Goal: Transaction & Acquisition: Purchase product/service

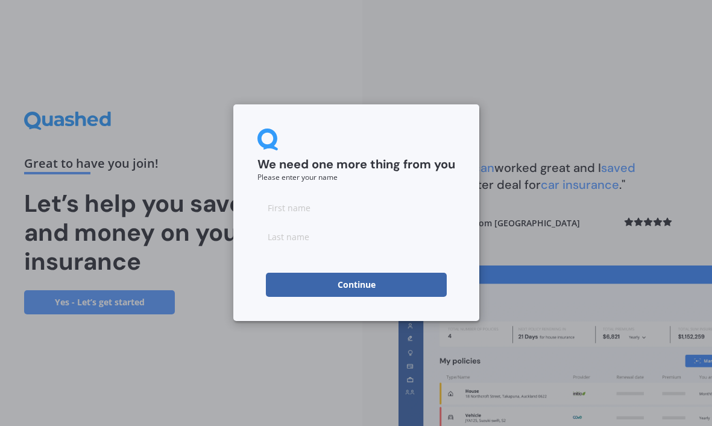
click at [293, 210] on input at bounding box center [356, 207] width 198 height 24
type input "[PERSON_NAME]"
click at [321, 239] on input at bounding box center [356, 236] width 198 height 24
type input "[PERSON_NAME]"
click at [364, 285] on button "Continue" at bounding box center [356, 285] width 181 height 24
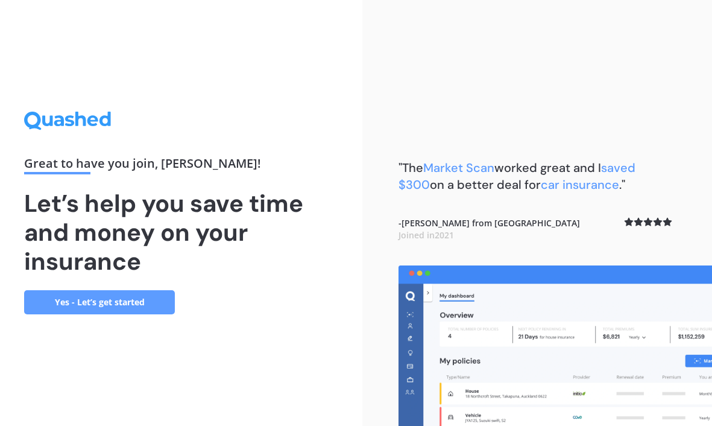
click at [140, 301] on link "Yes - Let’s get started" at bounding box center [99, 302] width 151 height 24
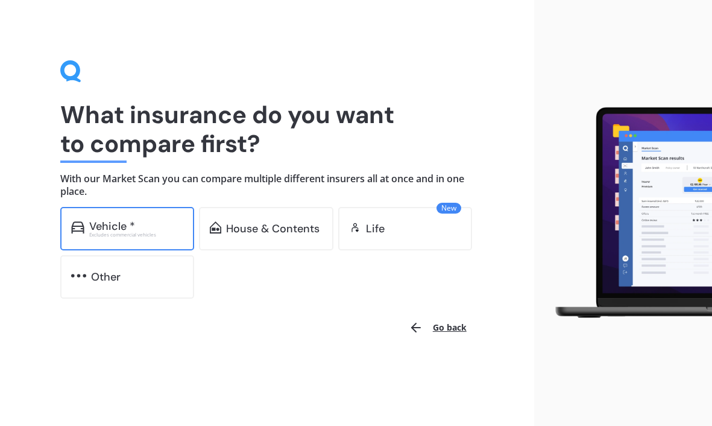
click at [146, 229] on div "Vehicle *" at bounding box center [136, 226] width 95 height 12
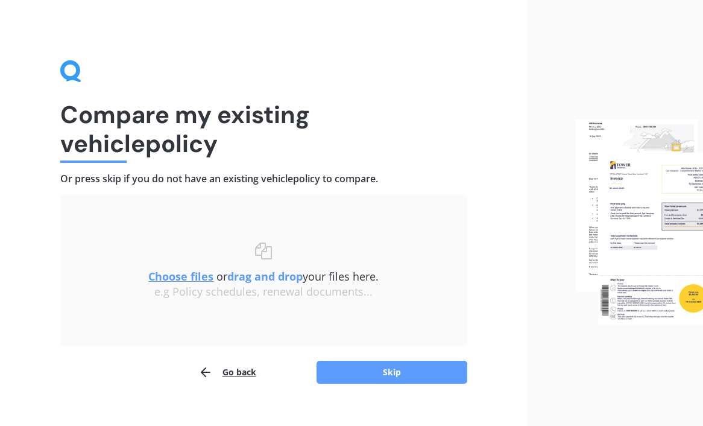
scroll to position [19, 0]
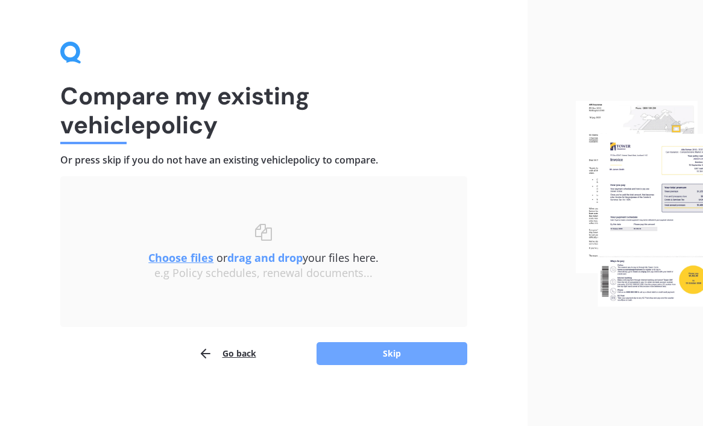
click at [407, 349] on button "Skip" at bounding box center [392, 353] width 151 height 23
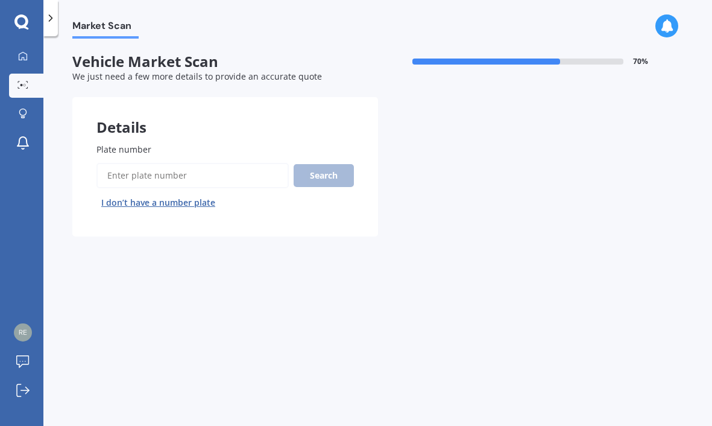
click at [155, 175] on input "Plate number" at bounding box center [192, 175] width 192 height 25
type input "RESA80"
click at [313, 183] on button "Search" at bounding box center [324, 175] width 60 height 23
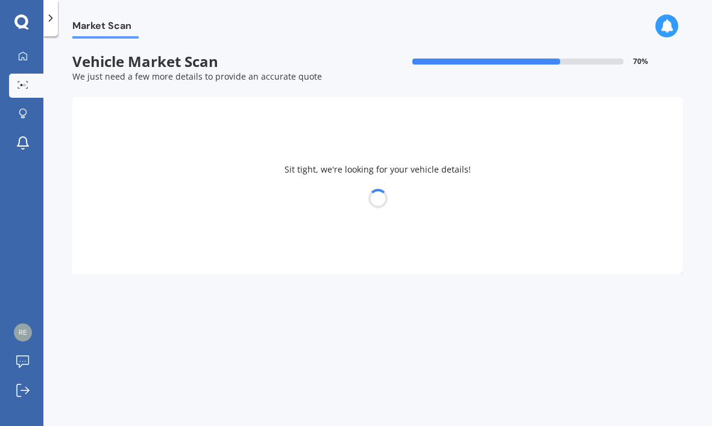
select select "SUBARU"
select select "IMPREZA"
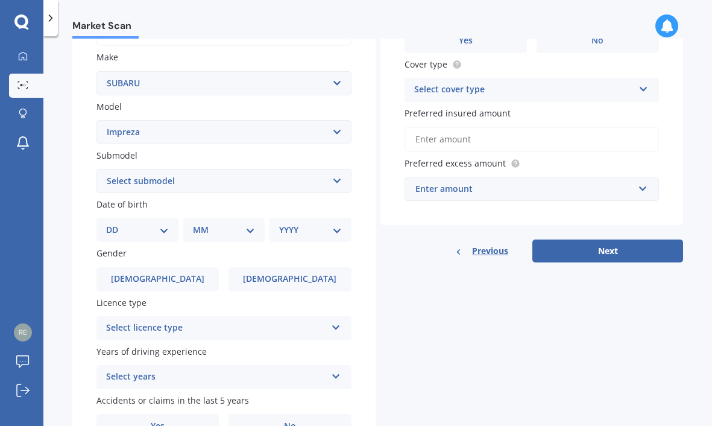
scroll to position [241, 0]
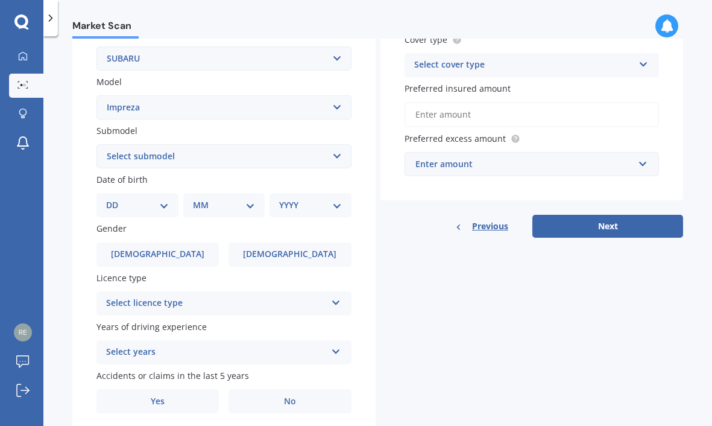
click at [166, 208] on select "DD 01 02 03 04 05 06 07 08 09 10 11 12 13 14 15 16 17 18 19 20 21 22 23 24 25 2…" at bounding box center [137, 204] width 63 height 13
select select "18"
click at [116, 198] on select "DD 01 02 03 04 05 06 07 08 09 10 11 12 13 14 15 16 17 18 19 20 21 22 23 24 25 2…" at bounding box center [137, 204] width 63 height 13
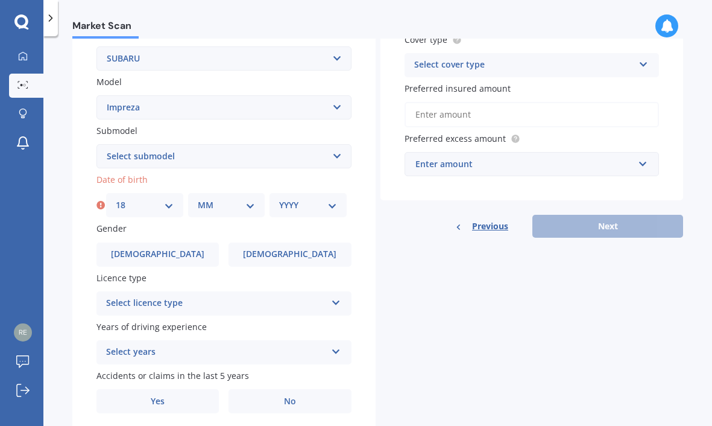
click at [245, 203] on select "MM 01 02 03 04 05 06 07 08 09 10 11 12" at bounding box center [227, 204] width 58 height 13
select select "08"
click at [198, 198] on select "MM 01 02 03 04 05 06 07 08 09 10 11 12" at bounding box center [227, 204] width 58 height 13
click at [321, 205] on select "YYYY 2025 2024 2023 2022 2021 2020 2019 2018 2017 2016 2015 2014 2013 2012 2011…" at bounding box center [308, 204] width 58 height 13
click at [330, 196] on div "YYYY 2025 2024 2023 2022 2021 2020 2019 2018 2017 2016 2015 2014 2013 2012 2011…" at bounding box center [308, 205] width 77 height 24
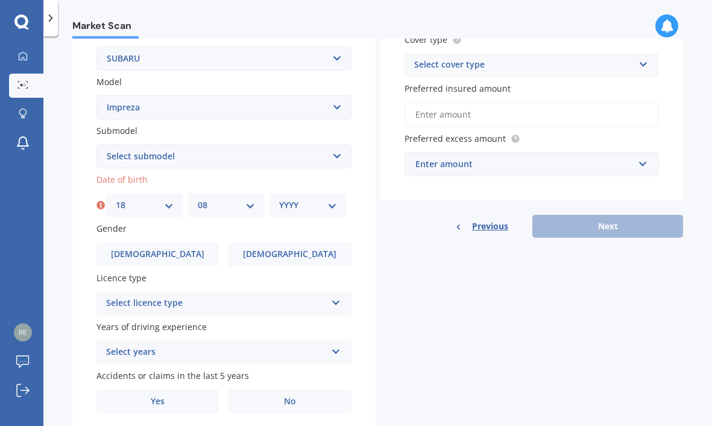
scroll to position [181, 0]
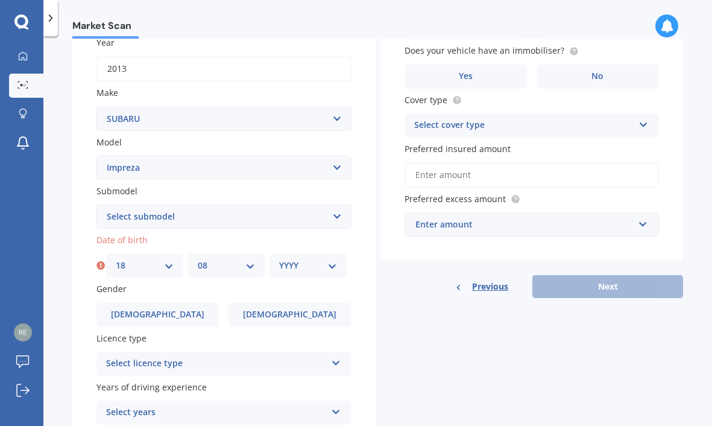
click at [332, 268] on select "YYYY 2025 2024 2023 2022 2021 2020 2019 2018 2017 2016 2015 2014 2013 2012 2011…" at bounding box center [308, 265] width 58 height 13
select select "1980"
click at [279, 259] on select "YYYY 2025 2024 2023 2022 2021 2020 2019 2018 2017 2016 2015 2014 2013 2012 2011…" at bounding box center [308, 265] width 58 height 13
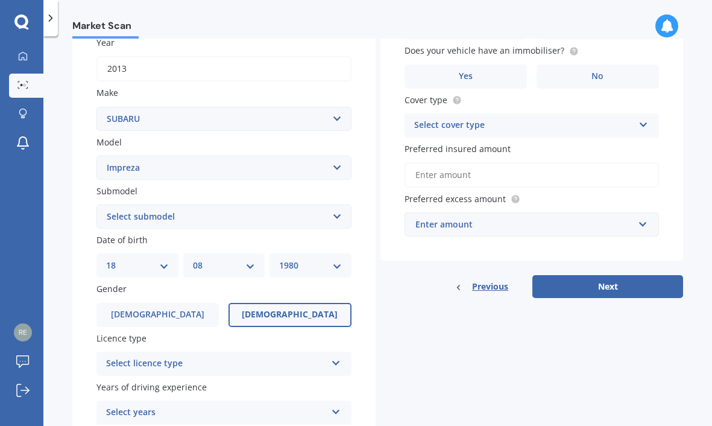
drag, startPoint x: 277, startPoint y: 288, endPoint x: 247, endPoint y: 309, distance: 37.2
click at [276, 288] on label "Gender" at bounding box center [221, 288] width 250 height 13
click at [296, 311] on label "[DEMOGRAPHIC_DATA]" at bounding box center [290, 315] width 122 height 24
click at [0, 0] on input "[DEMOGRAPHIC_DATA]" at bounding box center [0, 0] width 0 height 0
click at [297, 313] on span "[DEMOGRAPHIC_DATA]" at bounding box center [290, 314] width 96 height 10
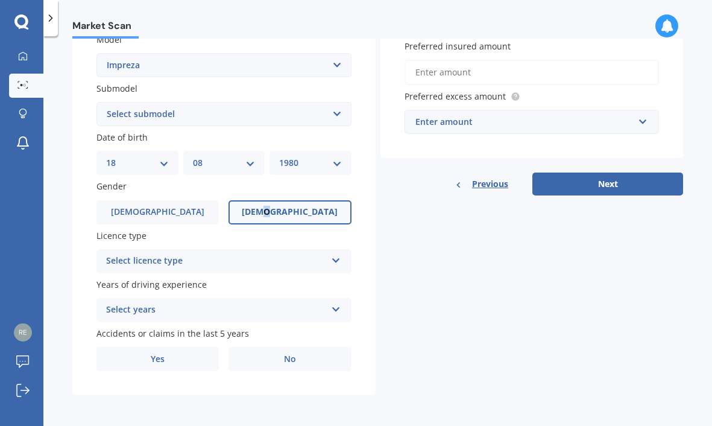
scroll to position [284, 0]
click at [308, 260] on div "Select licence type" at bounding box center [216, 260] width 220 height 14
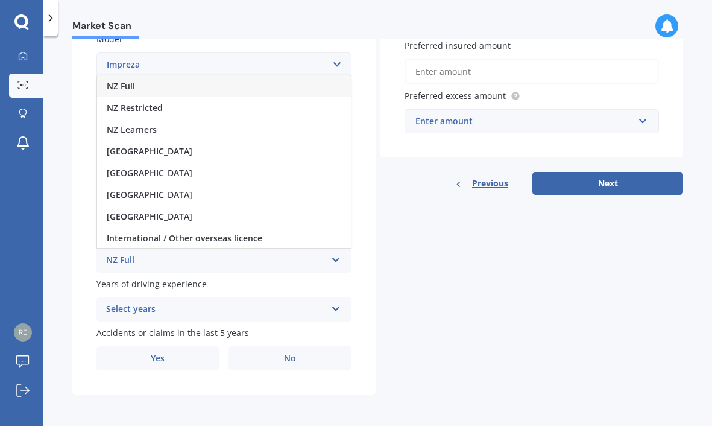
click at [152, 257] on div "NZ Full" at bounding box center [216, 260] width 220 height 14
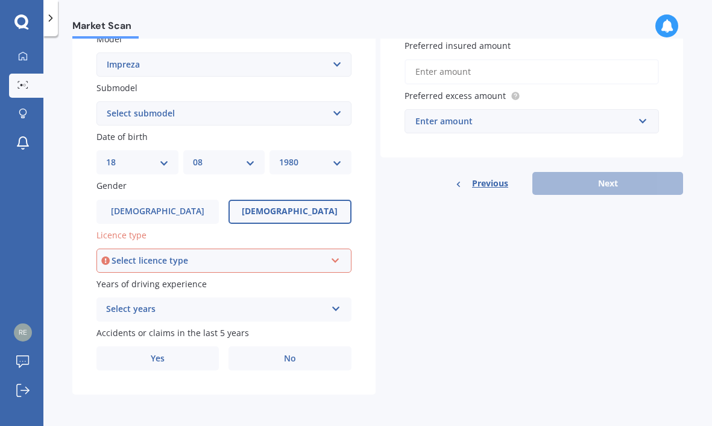
drag, startPoint x: 333, startPoint y: 259, endPoint x: 323, endPoint y: 261, distance: 10.5
click at [333, 259] on icon at bounding box center [335, 258] width 10 height 8
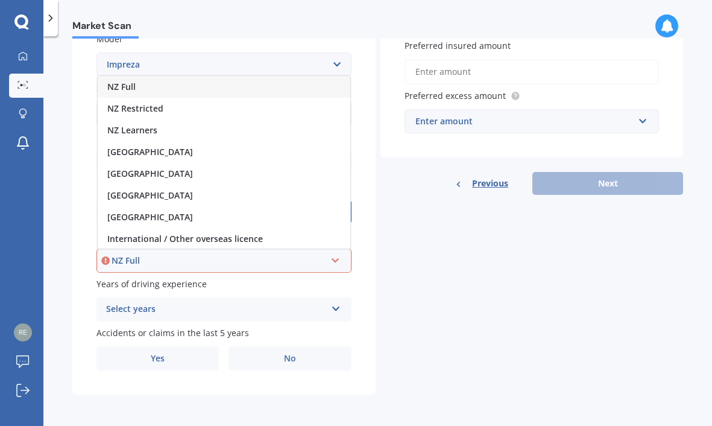
click at [126, 88] on span "NZ Full" at bounding box center [121, 86] width 28 height 11
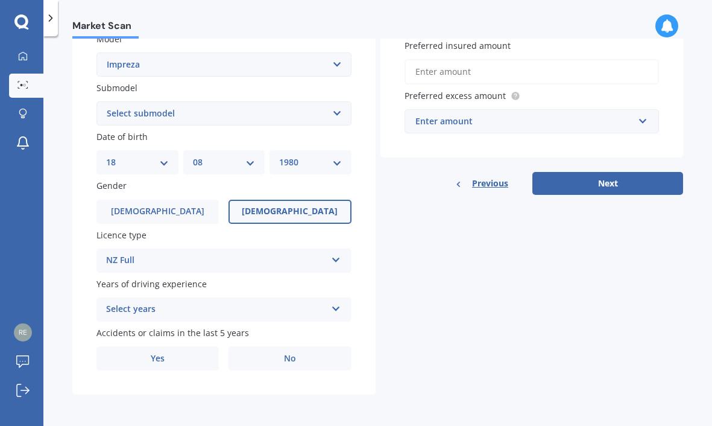
click at [334, 303] on icon at bounding box center [336, 306] width 10 height 8
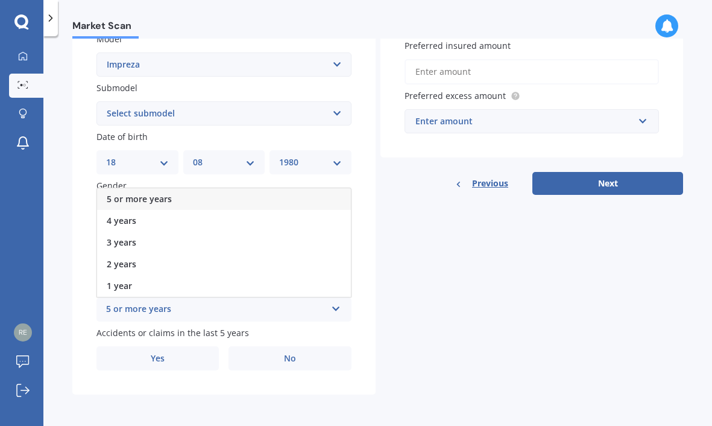
click at [139, 195] on span "5 or more years" at bounding box center [139, 198] width 65 height 11
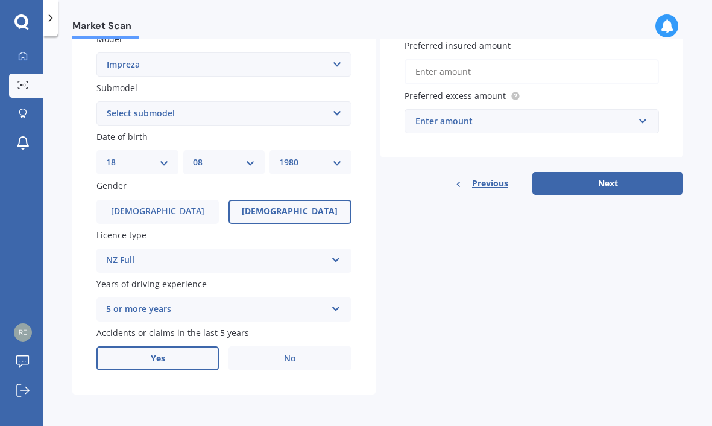
click at [199, 360] on label "Yes" at bounding box center [157, 358] width 122 height 24
click at [0, 0] on input "Yes" at bounding box center [0, 0] width 0 height 0
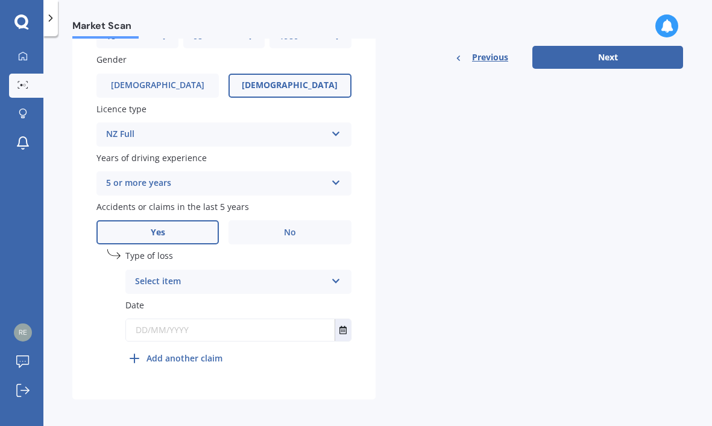
scroll to position [415, 0]
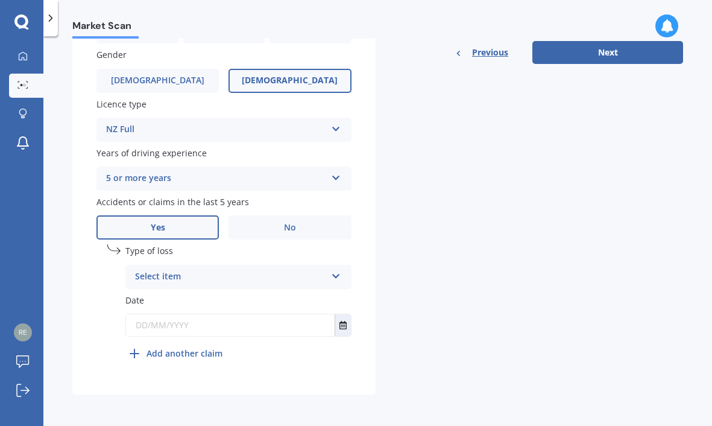
click at [326, 272] on div "Select item At fault accident Not at fault accident" at bounding box center [238, 277] width 226 height 24
click at [203, 304] on div "At fault accident" at bounding box center [238, 300] width 225 height 22
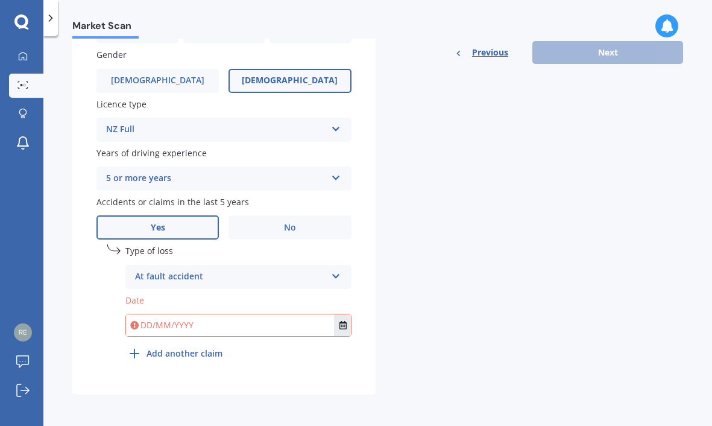
click at [341, 324] on icon "Select date" at bounding box center [342, 325] width 7 height 8
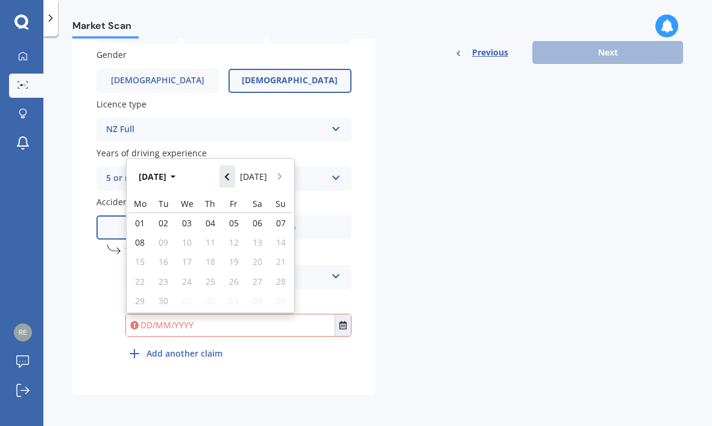
click at [230, 172] on icon "Navigate back" at bounding box center [226, 176] width 5 height 8
click at [227, 175] on icon "Navigate back" at bounding box center [226, 176] width 5 height 8
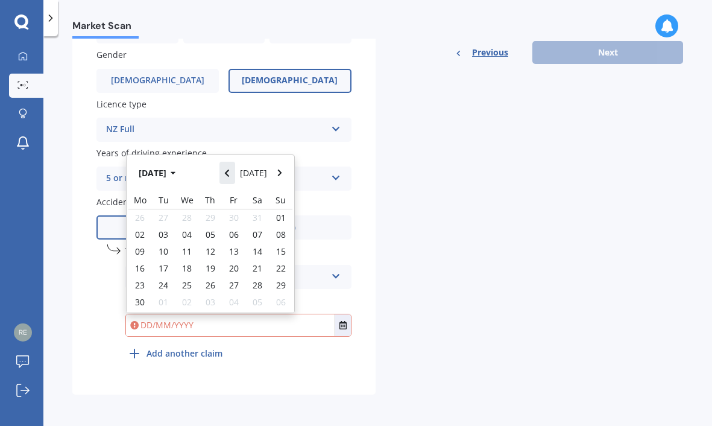
click at [227, 175] on icon "Navigate back" at bounding box center [226, 173] width 5 height 8
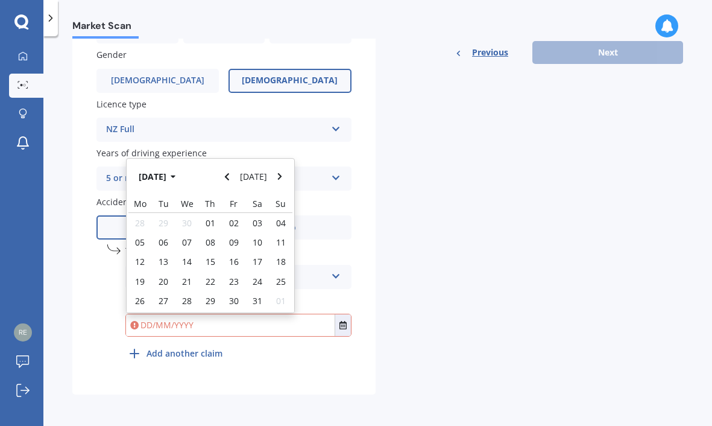
drag, startPoint x: 232, startPoint y: 298, endPoint x: 255, endPoint y: 329, distance: 39.2
click at [232, 298] on span "30" at bounding box center [234, 300] width 10 height 11
type input "[DATE]"
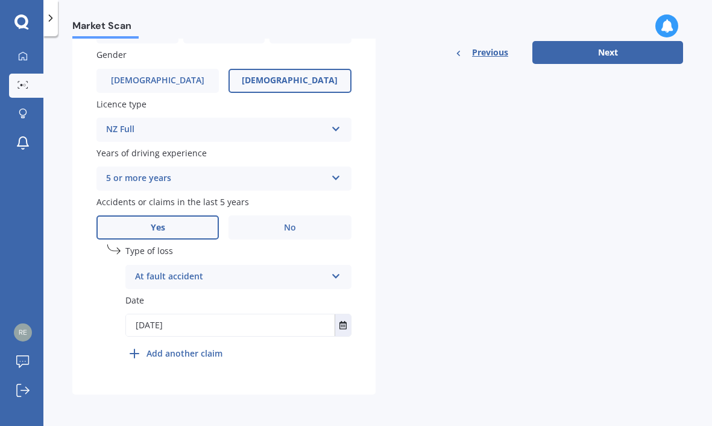
click at [271, 368] on div "Plate number Search I don’t have a number plate Year [DATE] Make Select make AC…" at bounding box center [223, 49] width 303 height 690
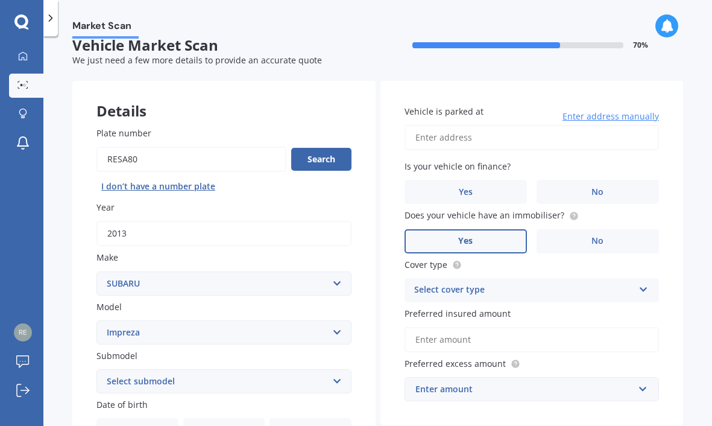
scroll to position [0, 0]
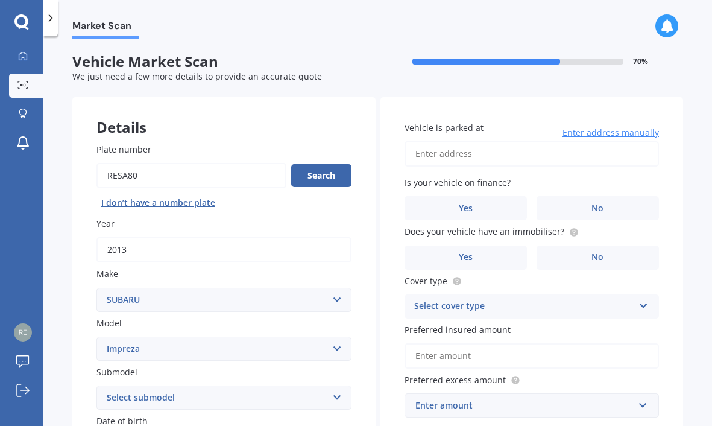
click at [452, 155] on input "Vehicle is parked at" at bounding box center [532, 153] width 255 height 25
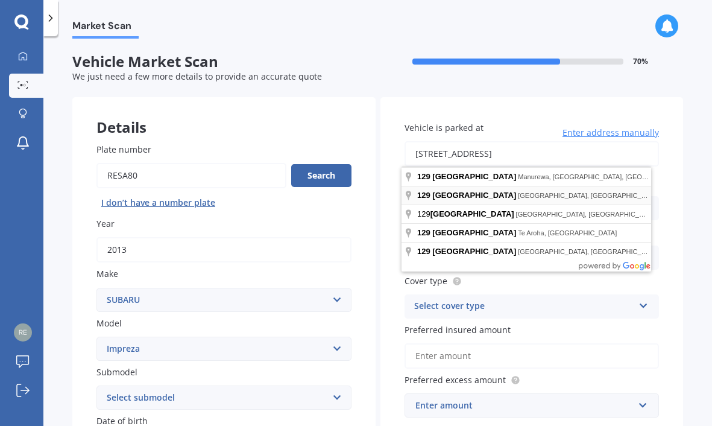
type input "[STREET_ADDRESS]"
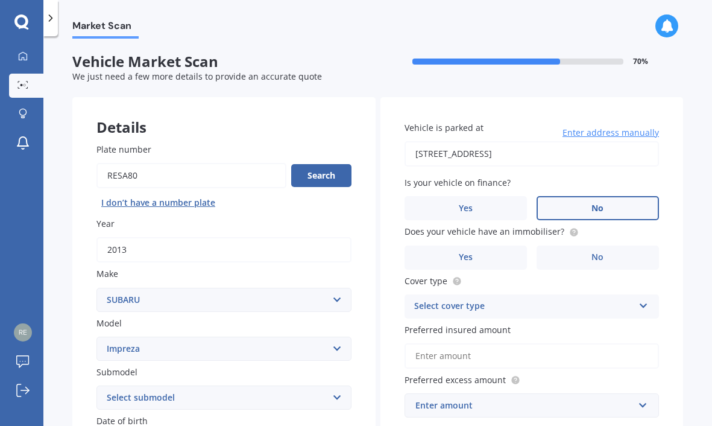
click at [581, 208] on label "No" at bounding box center [598, 208] width 122 height 24
click at [0, 0] on input "No" at bounding box center [0, 0] width 0 height 0
click at [562, 260] on label "No" at bounding box center [598, 257] width 122 height 24
click at [0, 0] on input "No" at bounding box center [0, 0] width 0 height 0
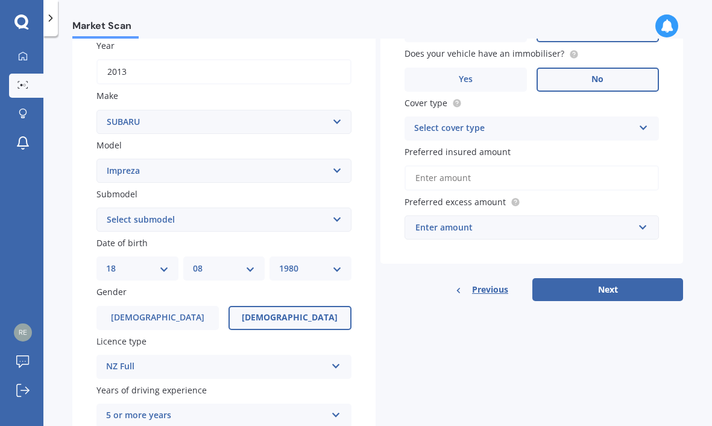
scroll to position [181, 0]
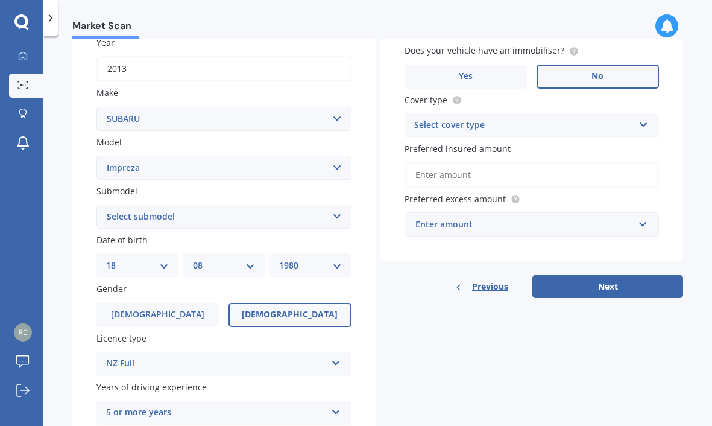
drag, startPoint x: 640, startPoint y: 123, endPoint x: 592, endPoint y: 116, distance: 49.3
click at [639, 123] on icon at bounding box center [644, 122] width 10 height 8
click at [460, 152] on span "Comprehensive" at bounding box center [447, 148] width 64 height 11
click at [639, 122] on icon at bounding box center [644, 122] width 10 height 8
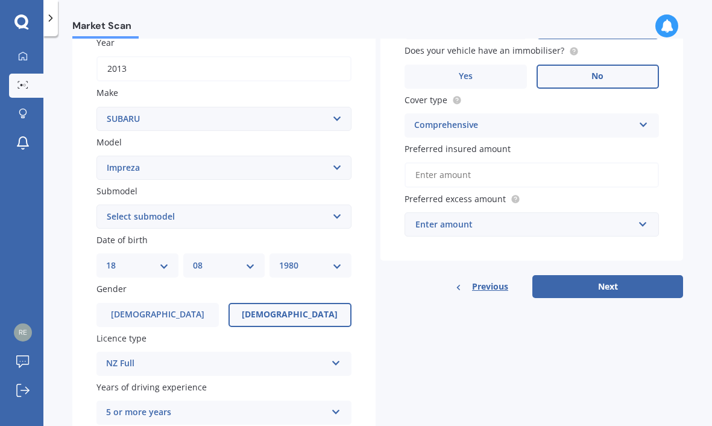
click at [461, 174] on input "Preferred insured amount" at bounding box center [532, 174] width 255 height 25
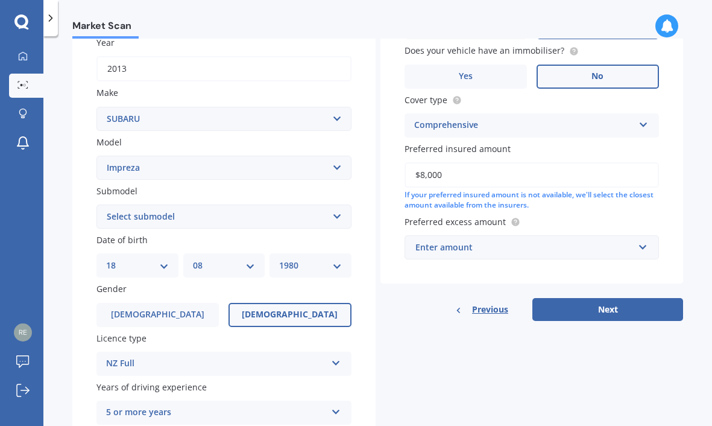
type input "$8,000"
click at [633, 246] on input "text" at bounding box center [528, 247] width 244 height 23
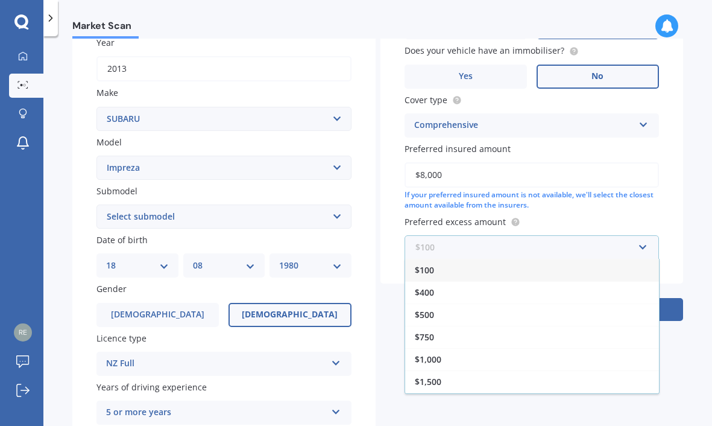
click at [637, 251] on input "text" at bounding box center [528, 247] width 244 height 23
drag, startPoint x: 449, startPoint y: 319, endPoint x: 475, endPoint y: 305, distance: 29.2
click at [449, 318] on div "$500" at bounding box center [532, 314] width 254 height 22
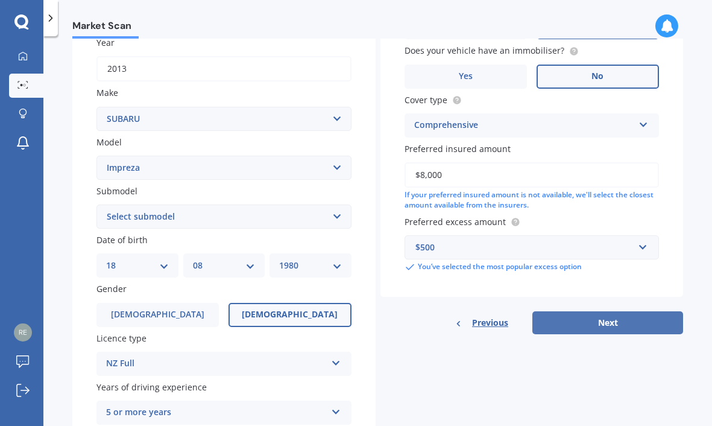
click at [610, 323] on button "Next" at bounding box center [607, 322] width 151 height 23
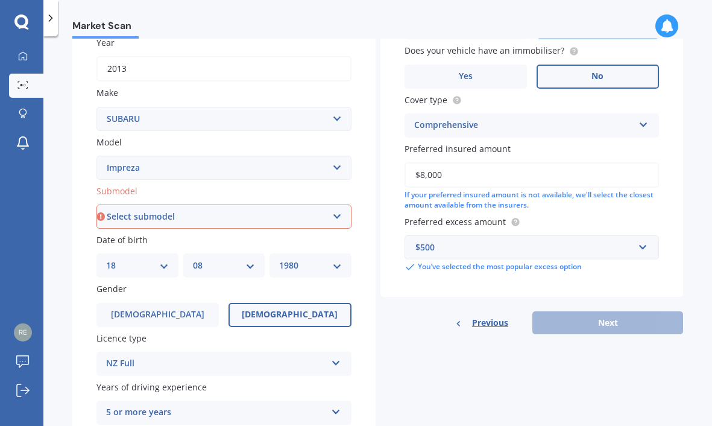
click at [332, 209] on select "Select submodel (All other turbo) 2.0i 2.0i Luxury 2.0i S Edition 2.0R 2.0R Spo…" at bounding box center [223, 216] width 255 height 24
click at [66, 120] on div "Market Scan Vehicle Market Scan 70 % We just need a few more details to provide…" at bounding box center [377, 234] width 669 height 390
click at [335, 215] on select "Select submodel (All other turbo) 2.0i 2.0i Luxury 2.0i S Edition 2.0R 2.0R Spo…" at bounding box center [223, 216] width 255 height 24
click at [335, 213] on select "Select submodel (All other turbo) 2.0i 2.0i Luxury 2.0i S Edition 2.0R 2.0R Spo…" at bounding box center [223, 216] width 255 height 24
select select "GX"
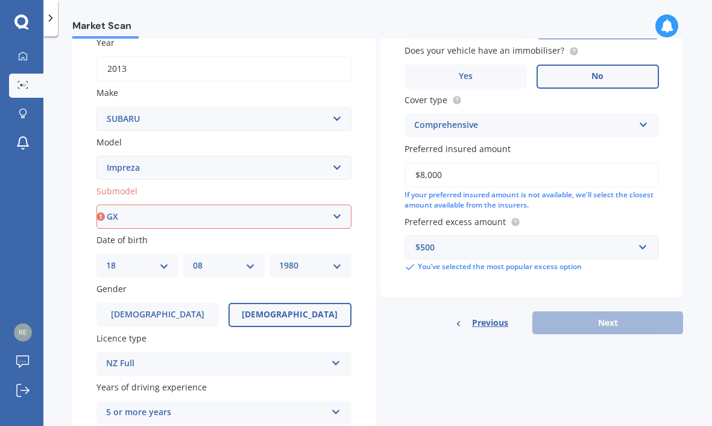
click at [96, 204] on select "Select submodel (All other turbo) 2.0i 2.0i Luxury 2.0i S Edition 2.0R 2.0R Spo…" at bounding box center [223, 216] width 255 height 24
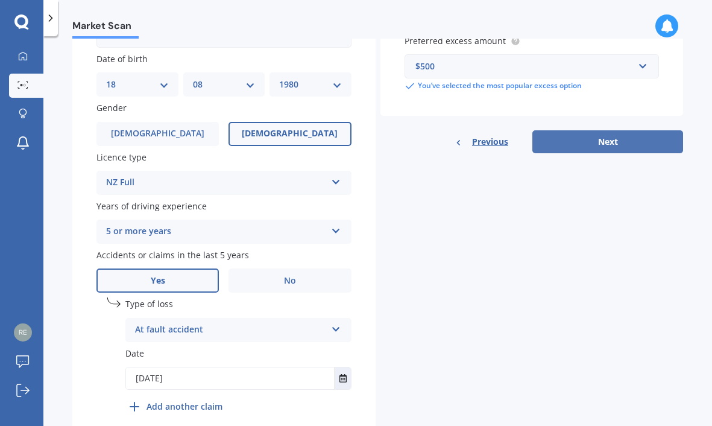
click at [619, 145] on button "Next" at bounding box center [607, 141] width 151 height 23
select select "18"
select select "08"
select select "1980"
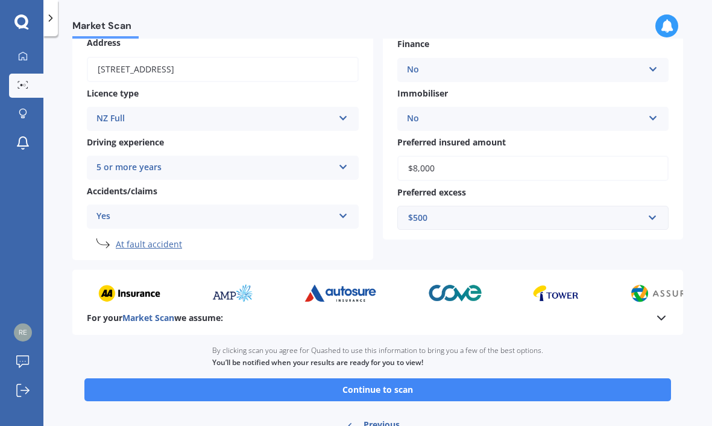
scroll to position [217, 0]
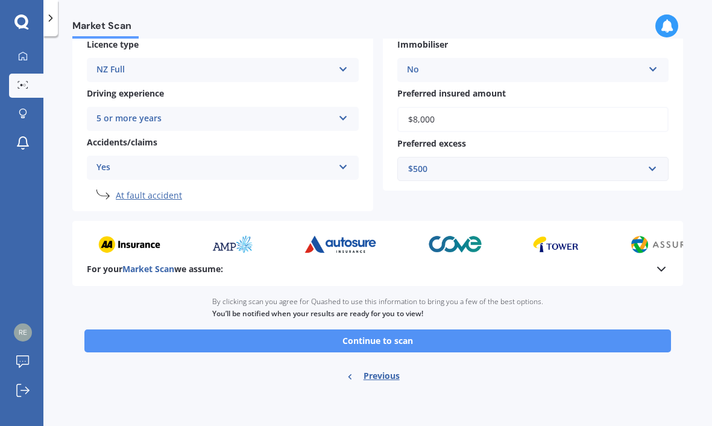
click at [390, 341] on button "Continue to scan" at bounding box center [377, 340] width 587 height 23
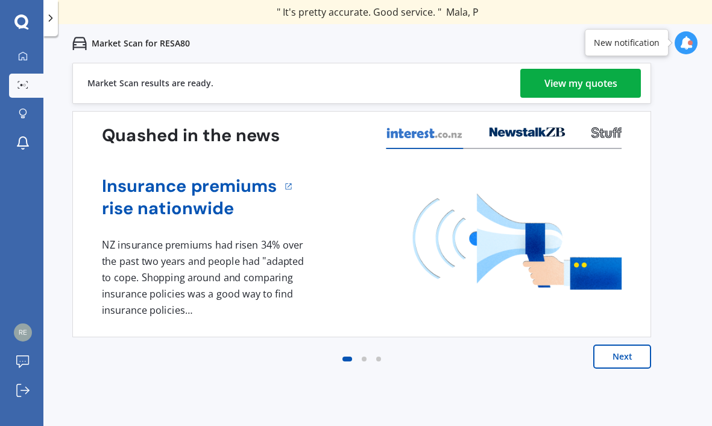
click at [599, 81] on div "View my quotes" at bounding box center [581, 83] width 73 height 29
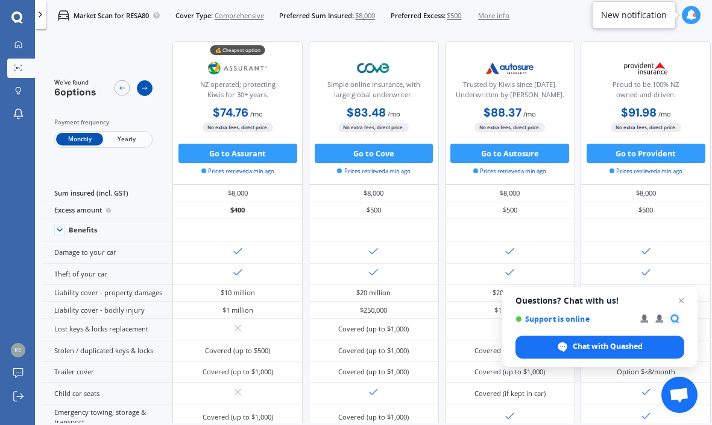
click at [147, 88] on icon at bounding box center [144, 89] width 5 height 4
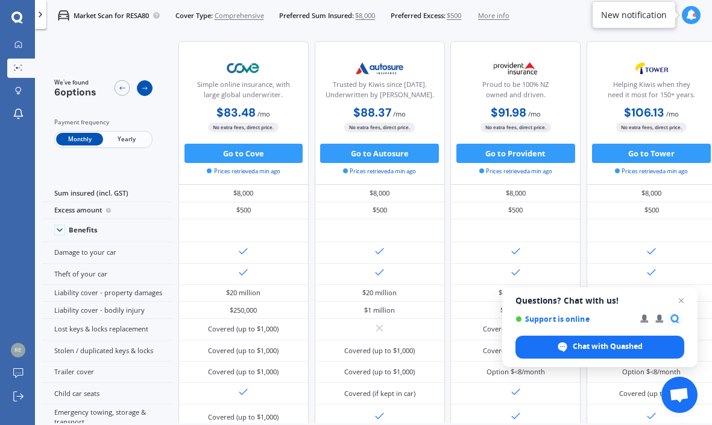
click at [148, 87] on icon at bounding box center [145, 88] width 8 height 8
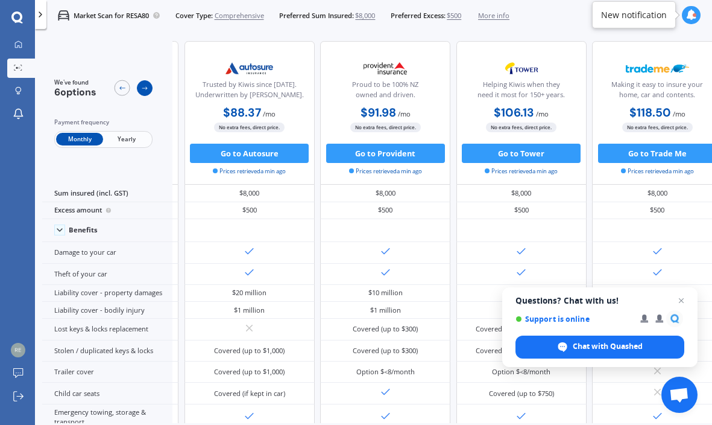
click at [148, 87] on icon at bounding box center [145, 88] width 8 height 8
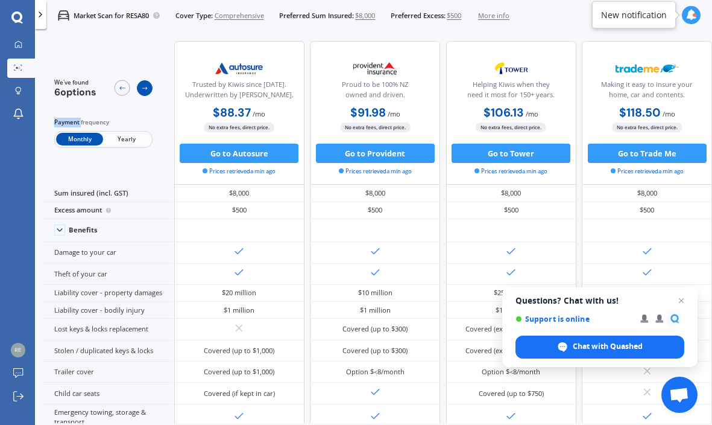
click at [148, 87] on icon at bounding box center [145, 88] width 8 height 8
click at [42, 14] on polyline at bounding box center [40, 14] width 2 height 5
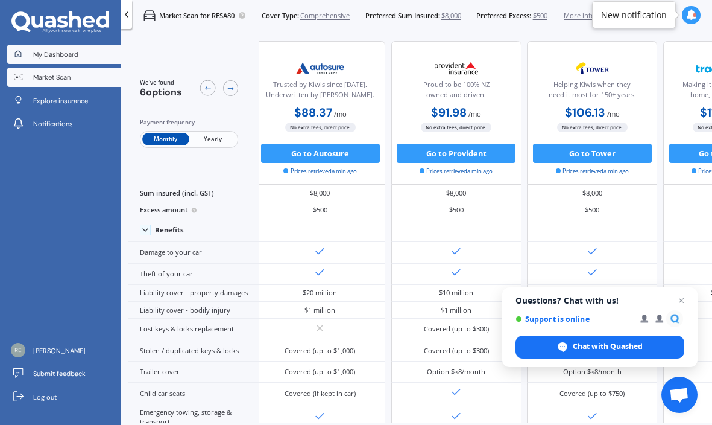
click at [57, 52] on span "My Dashboard" at bounding box center [55, 54] width 45 height 10
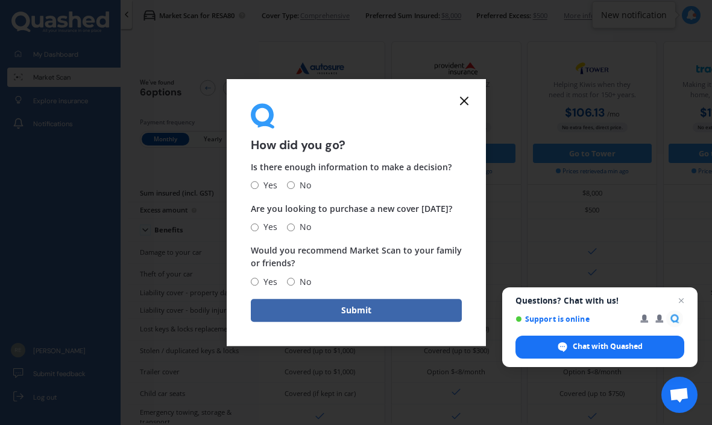
click at [291, 185] on input "No" at bounding box center [291, 186] width 8 height 8
radio input "true"
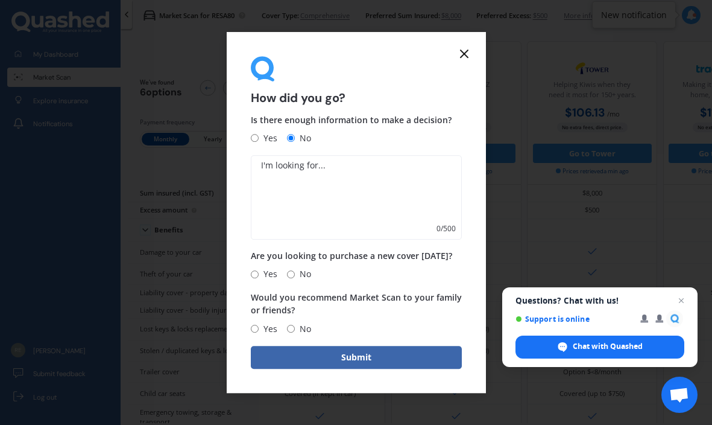
click at [461, 48] on icon at bounding box center [464, 53] width 14 height 14
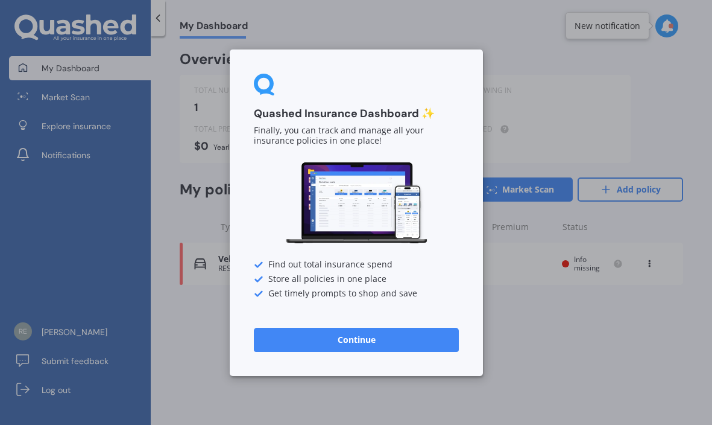
click at [385, 342] on button "Continue" at bounding box center [356, 339] width 205 height 24
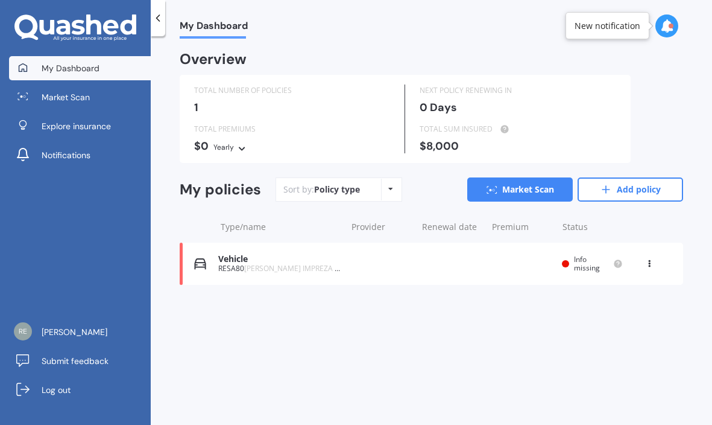
click at [264, 260] on div "Vehicle" at bounding box center [279, 259] width 122 height 10
click at [618, 191] on link "Add policy" at bounding box center [631, 189] width 106 height 24
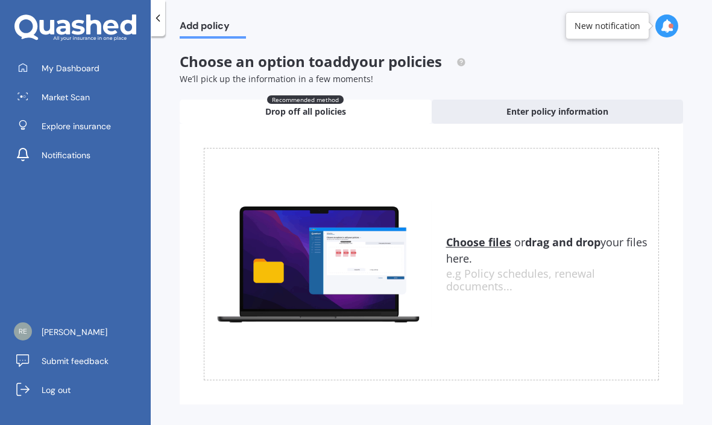
click at [150, 17] on div at bounding box center [75, 27] width 151 height 27
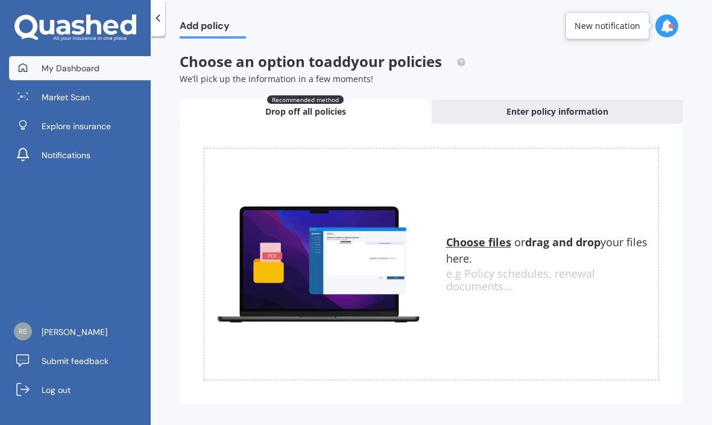
click at [81, 70] on span "My Dashboard" at bounding box center [71, 68] width 58 height 12
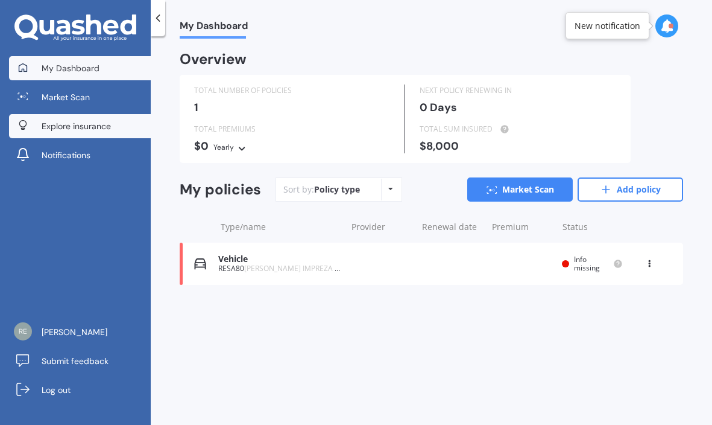
click at [75, 122] on span "Explore insurance" at bounding box center [76, 126] width 69 height 12
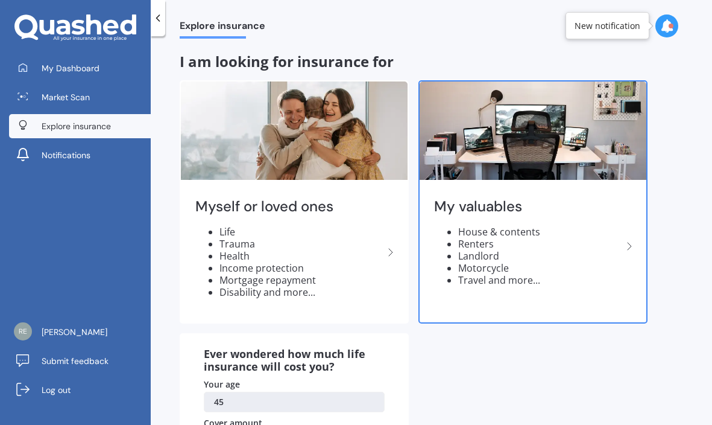
click at [621, 242] on li "Renters" at bounding box center [540, 244] width 164 height 12
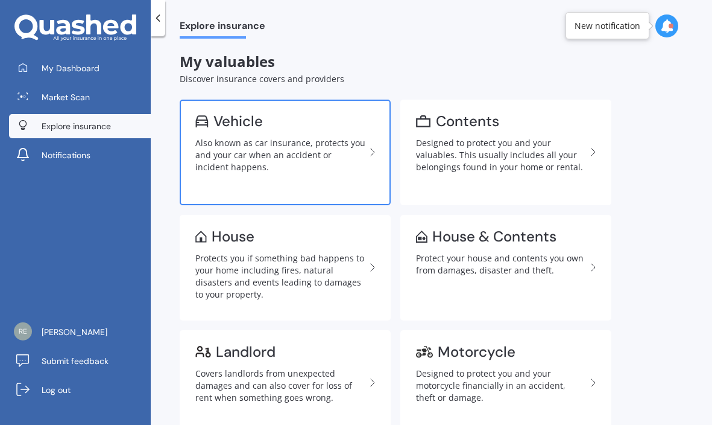
click at [317, 154] on div "Also known as car insurance, protects you and your car when an accident or inci…" at bounding box center [280, 155] width 170 height 36
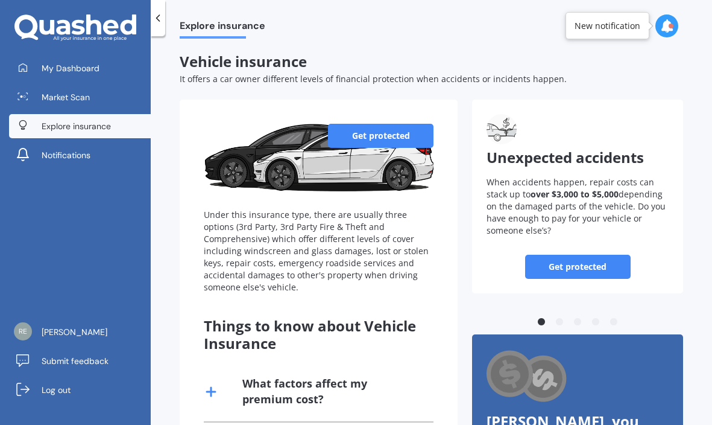
click at [367, 133] on link "Get protected" at bounding box center [381, 136] width 106 height 24
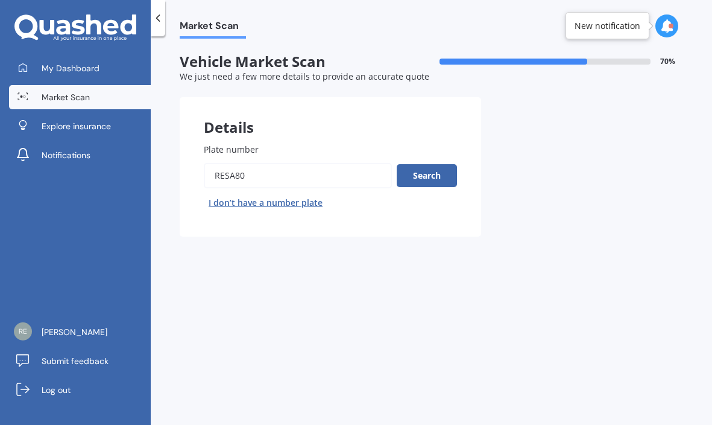
drag, startPoint x: 267, startPoint y: 176, endPoint x: 185, endPoint y: 171, distance: 82.1
click at [183, 175] on div "Plate number Search I don’t have a number plate" at bounding box center [331, 178] width 302 height 118
type input "AITK3N"
click at [426, 172] on button "Search" at bounding box center [427, 175] width 60 height 23
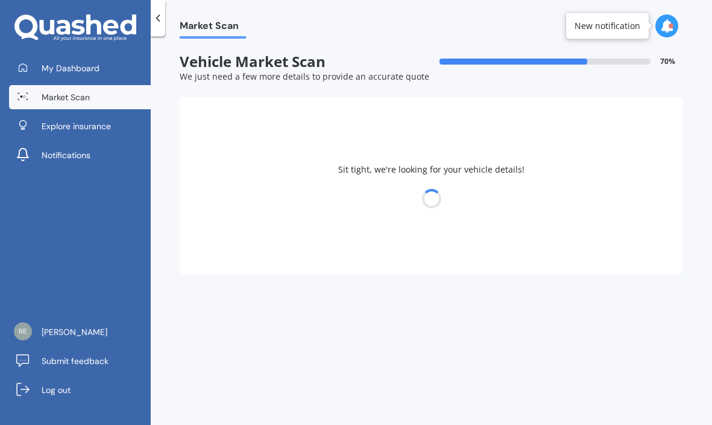
select select "GREAT WALL"
select select "[PERSON_NAME]"
select select "18"
select select "08"
select select "1980"
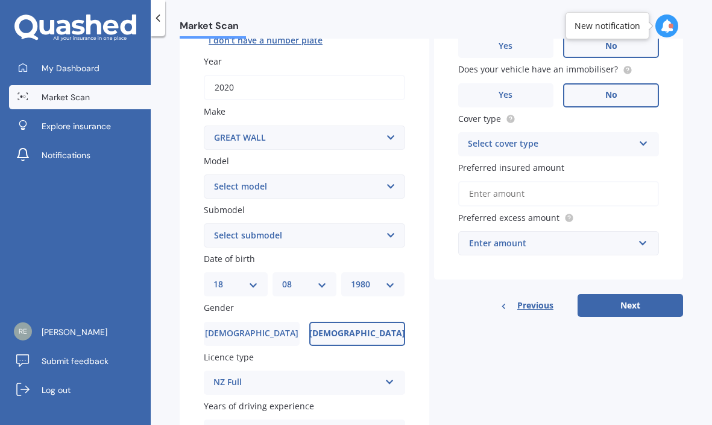
scroll to position [181, 0]
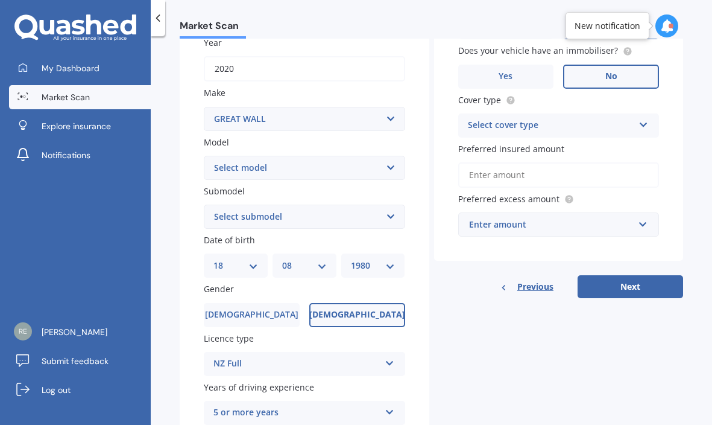
click at [383, 216] on select "Select submodel petrol turbo diesel" at bounding box center [304, 216] width 201 height 24
select select "PETROL"
click at [204, 204] on select "Select submodel petrol turbo diesel" at bounding box center [304, 216] width 201 height 24
click at [171, 238] on div "Market Scan Vehicle Market Scan 70 % We just need a few more details to provide…" at bounding box center [431, 233] width 561 height 388
click at [255, 266] on select "DD 01 02 03 04 05 06 07 08 09 10 11 12 13 14 15 16 17 18 19 20 21 22 23 24 25 2…" at bounding box center [235, 265] width 45 height 13
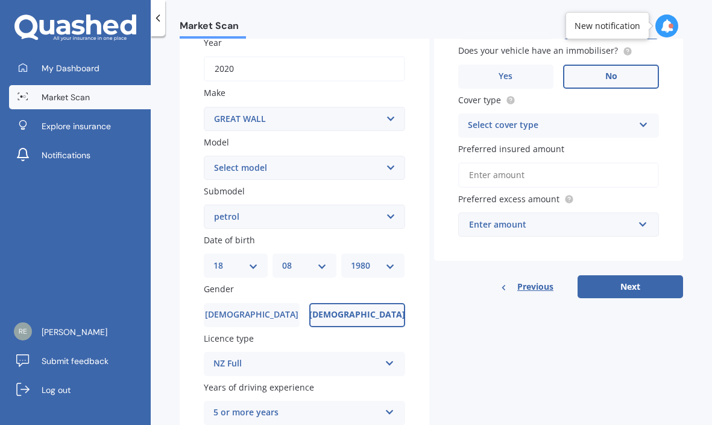
select select "10"
click at [213, 259] on select "DD 01 02 03 04 05 06 07 08 09 10 11 12 13 14 15 16 17 18 19 20 21 22 23 24 25 2…" at bounding box center [235, 265] width 45 height 13
click at [318, 264] on select "MM 01 02 03 04 05 06 07 08 09 10 11 12" at bounding box center [304, 265] width 45 height 13
select select "12"
click at [282, 259] on select "MM 01 02 03 04 05 06 07 08 09 10 11 12" at bounding box center [304, 265] width 45 height 13
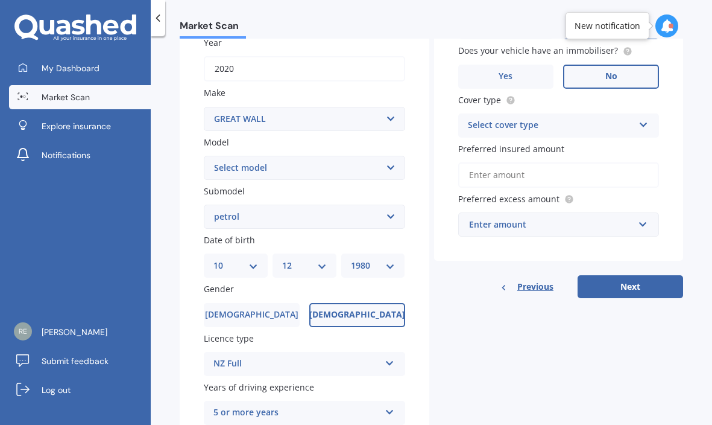
click at [385, 267] on select "YYYY 2025 2024 2023 2022 2021 2020 2019 2018 2017 2016 2015 2014 2013 2012 2011…" at bounding box center [373, 265] width 45 height 13
select select "1987"
click at [351, 259] on select "YYYY 2025 2024 2023 2022 2021 2020 2019 2018 2017 2016 2015 2014 2013 2012 2011…" at bounding box center [373, 265] width 45 height 13
drag, startPoint x: 283, startPoint y: 312, endPoint x: 289, endPoint y: 308, distance: 7.4
click at [284, 312] on label "[DEMOGRAPHIC_DATA]" at bounding box center [252, 315] width 96 height 24
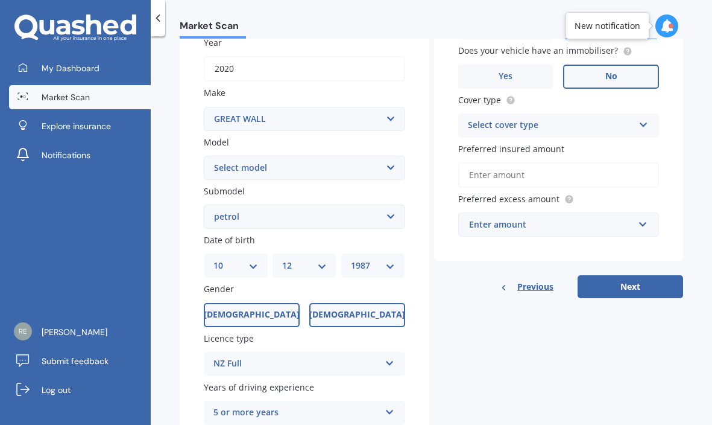
click at [0, 0] on input "[DEMOGRAPHIC_DATA]" at bounding box center [0, 0] width 0 height 0
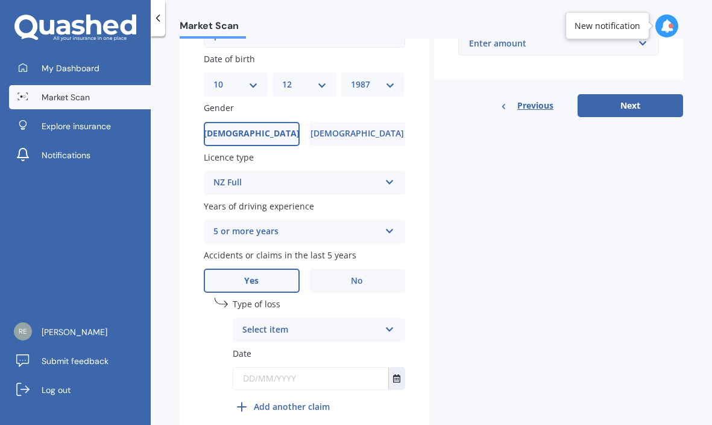
scroll to position [416, 0]
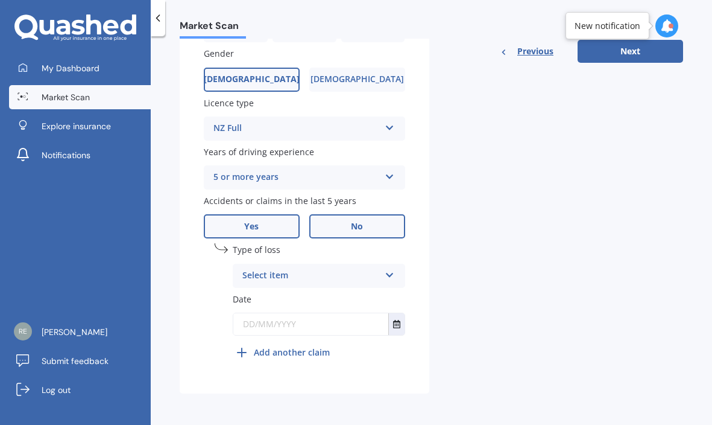
click at [344, 226] on label "No" at bounding box center [357, 226] width 96 height 24
click at [0, 0] on input "No" at bounding box center [0, 0] width 0 height 0
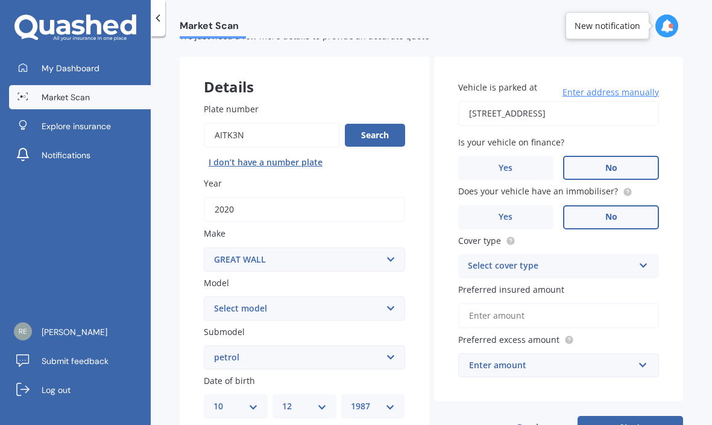
scroll to position [60, 0]
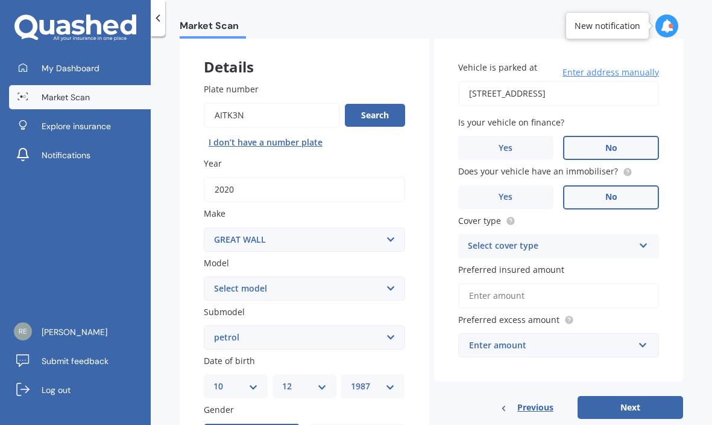
click at [639, 243] on icon at bounding box center [644, 243] width 10 height 8
click at [531, 265] on div "Comprehensive" at bounding box center [559, 270] width 200 height 22
click at [517, 296] on input "Preferred insured amount" at bounding box center [558, 295] width 201 height 25
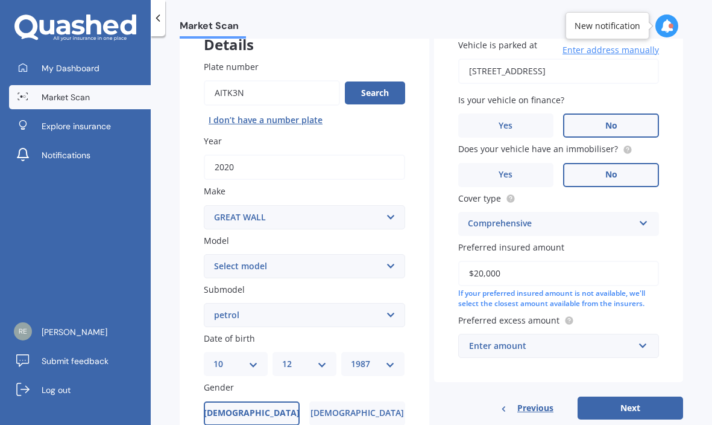
scroll to position [121, 0]
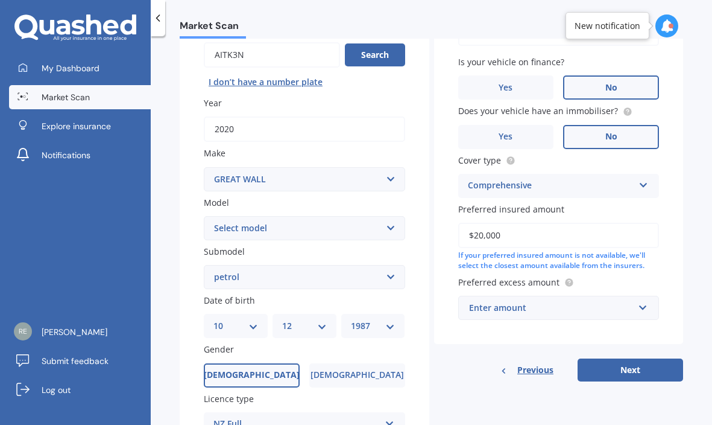
type input "$20,000"
drag, startPoint x: 641, startPoint y: 309, endPoint x: 618, endPoint y: 306, distance: 23.1
click at [639, 308] on input "text" at bounding box center [554, 307] width 191 height 23
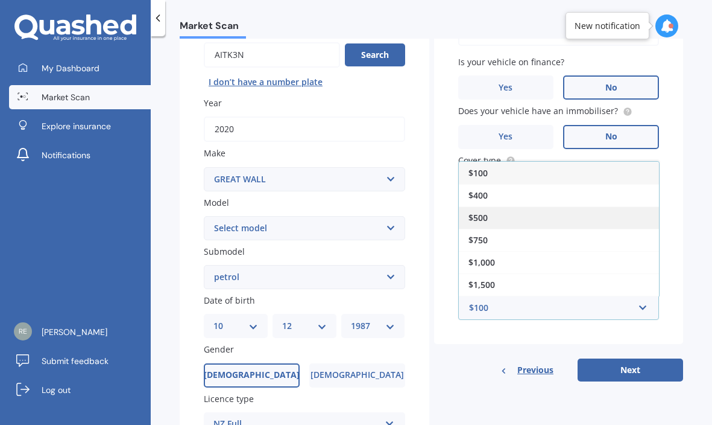
click at [507, 219] on div "$500" at bounding box center [559, 217] width 200 height 22
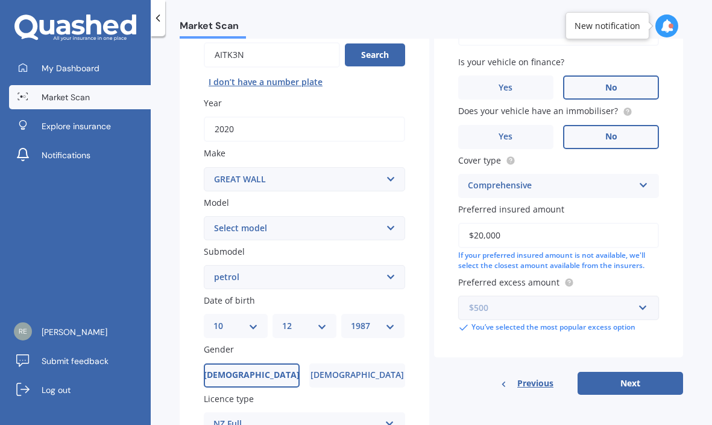
click at [641, 308] on input "text" at bounding box center [554, 307] width 191 height 23
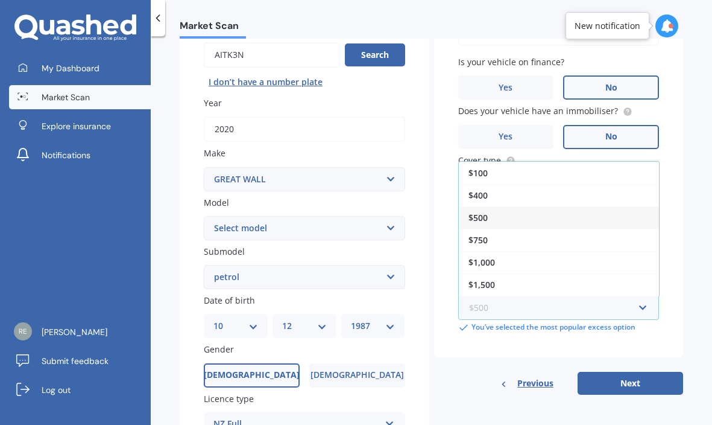
drag, startPoint x: 636, startPoint y: 300, endPoint x: 636, endPoint y: 371, distance: 71.8
click at [636, 300] on input "text" at bounding box center [554, 307] width 191 height 23
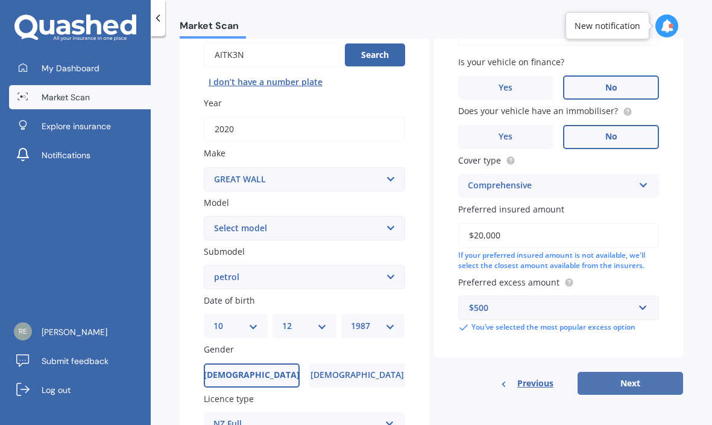
click at [636, 378] on button "Next" at bounding box center [631, 382] width 106 height 23
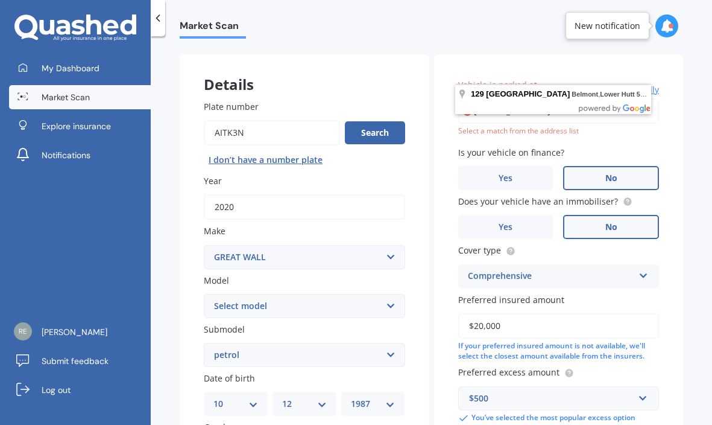
scroll to position [0, 0]
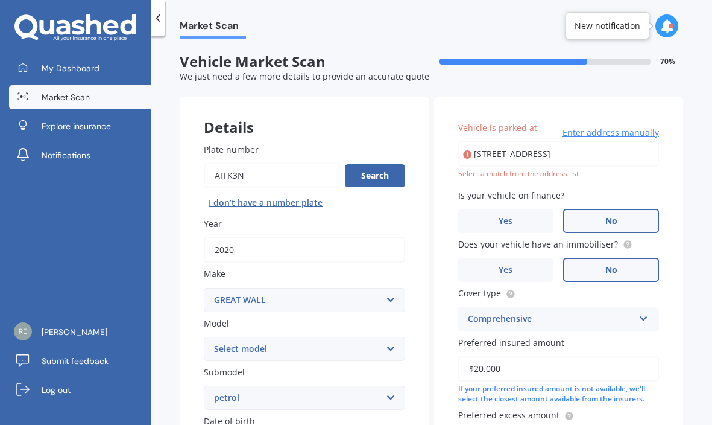
type input "[STREET_ADDRESS]"
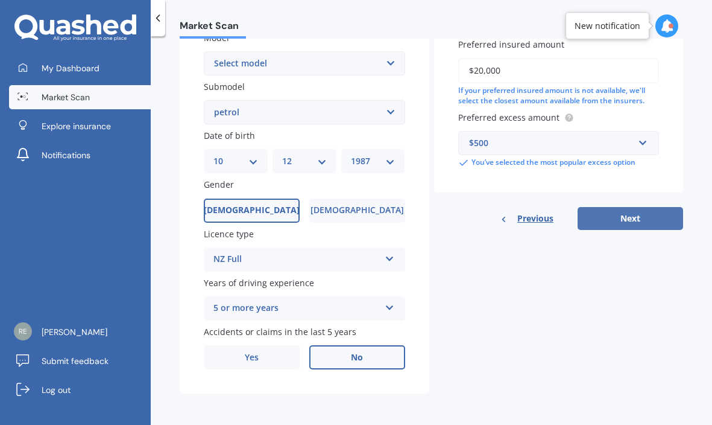
click at [639, 221] on button "Next" at bounding box center [631, 218] width 106 height 23
select select "10"
select select "12"
select select "1987"
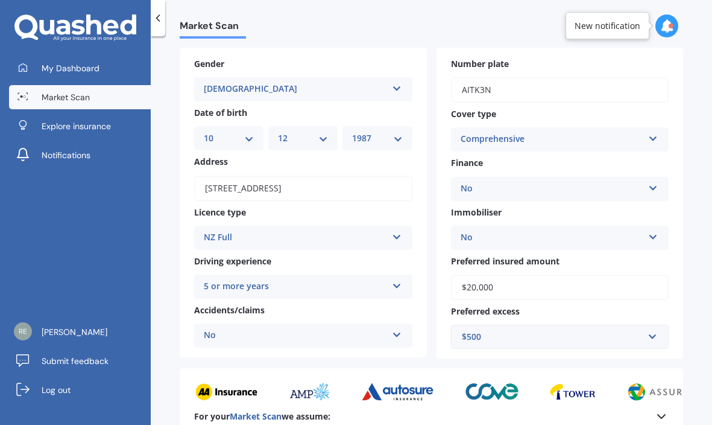
scroll to position [181, 0]
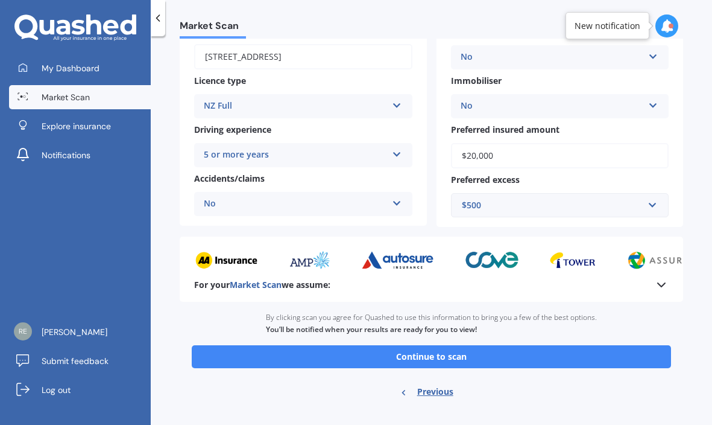
click at [536, 358] on button "Continue to scan" at bounding box center [431, 356] width 479 height 23
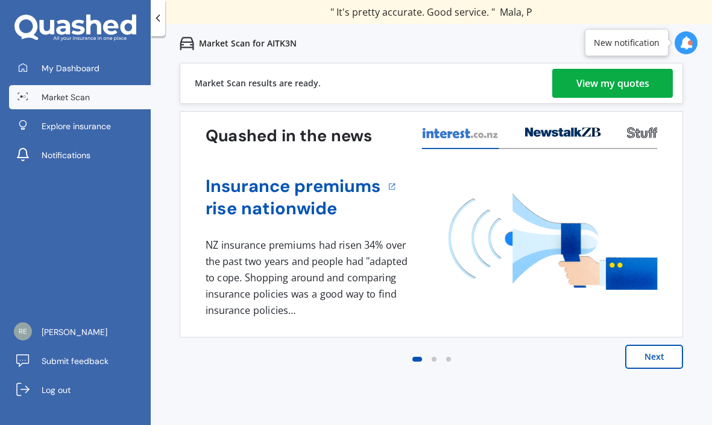
click at [614, 80] on div "View my quotes" at bounding box center [612, 83] width 73 height 29
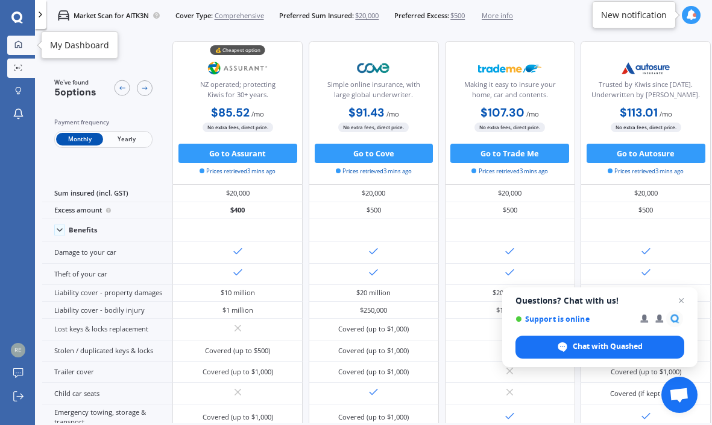
click at [16, 42] on icon at bounding box center [18, 44] width 7 height 7
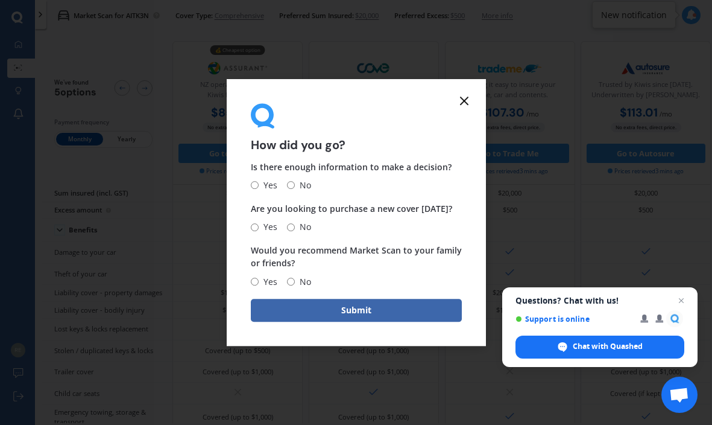
click at [467, 104] on icon at bounding box center [464, 100] width 14 height 14
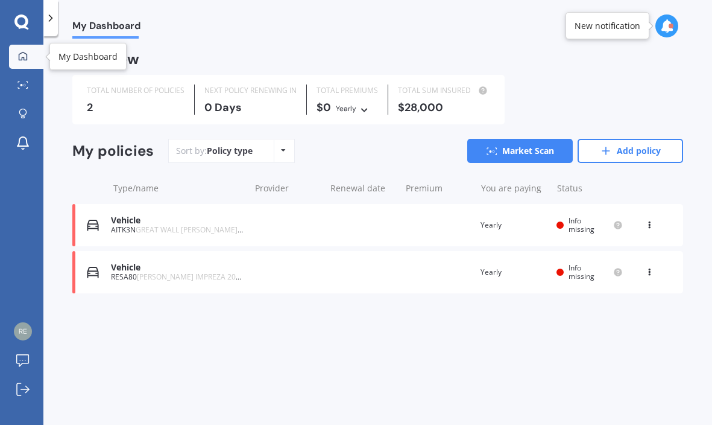
click at [21, 55] on icon at bounding box center [23, 56] width 10 height 10
click at [18, 112] on div at bounding box center [23, 114] width 18 height 11
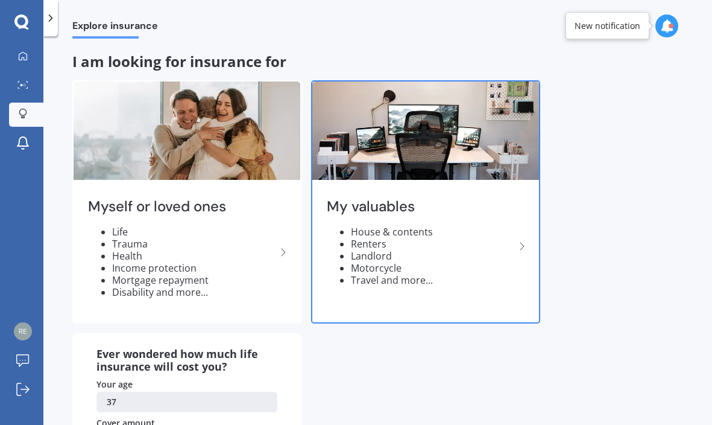
click at [443, 247] on li "Renters" at bounding box center [433, 244] width 164 height 12
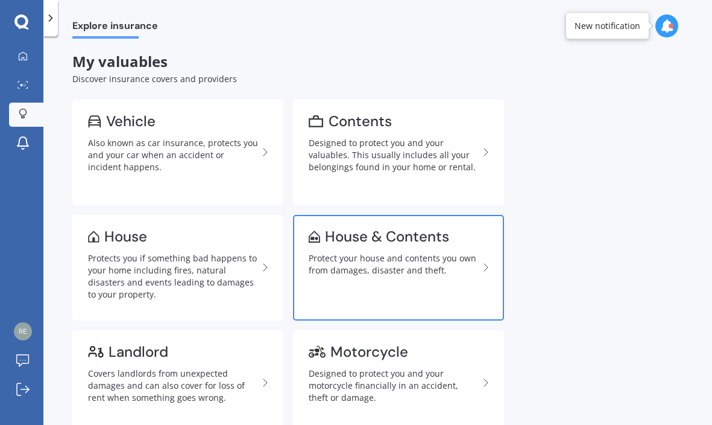
click at [390, 265] on div "Protect your house and contents you own from damages, disaster and theft." at bounding box center [394, 264] width 170 height 24
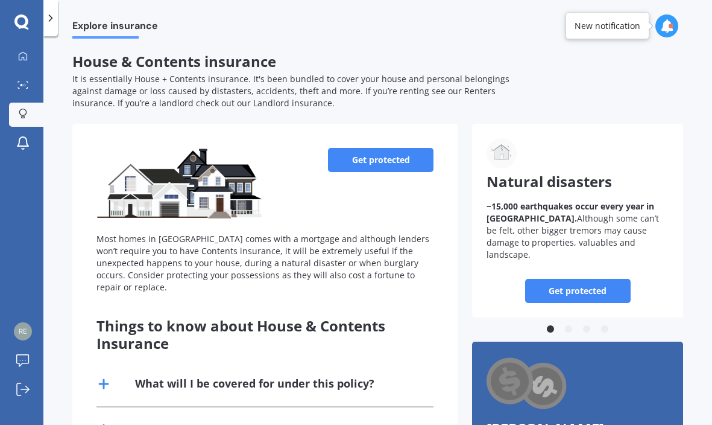
click at [382, 154] on link "Get protected" at bounding box center [381, 160] width 106 height 24
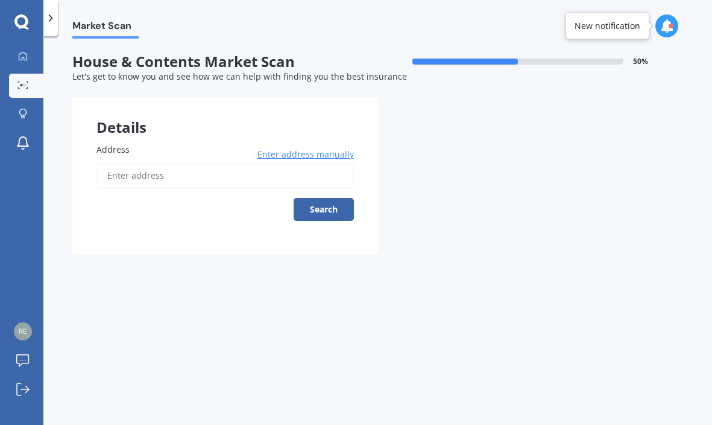
click at [124, 176] on input "Address" at bounding box center [224, 175] width 257 height 25
type input "[STREET_ADDRESS]"
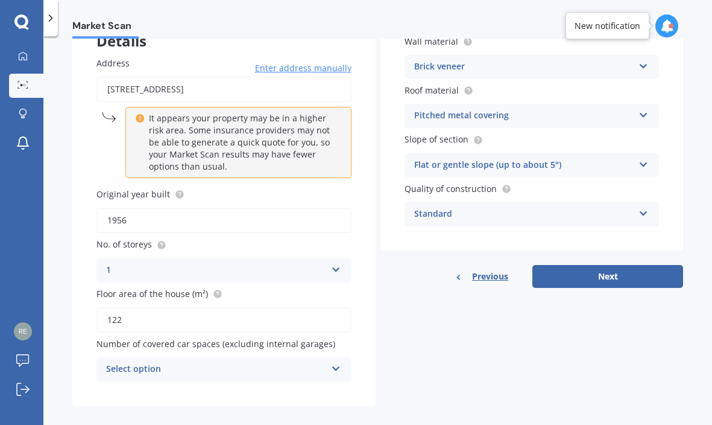
scroll to position [98, 0]
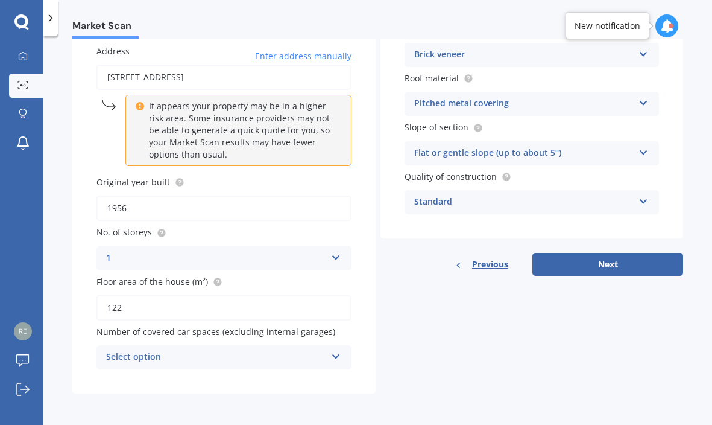
click at [331, 358] on icon at bounding box center [336, 354] width 10 height 8
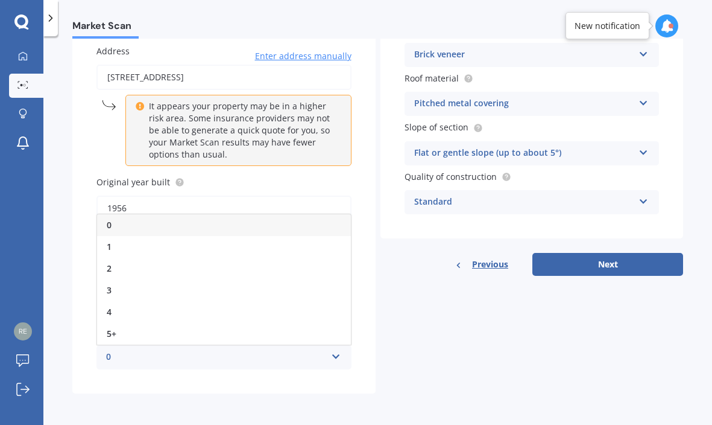
click at [137, 310] on div "4" at bounding box center [224, 312] width 254 height 22
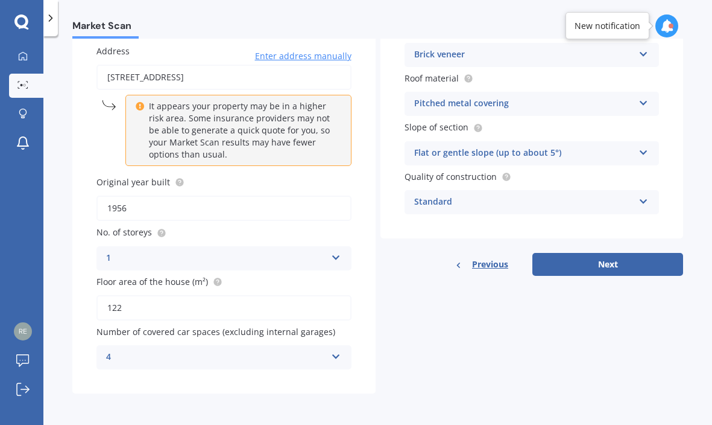
click at [331, 356] on icon at bounding box center [336, 354] width 10 height 8
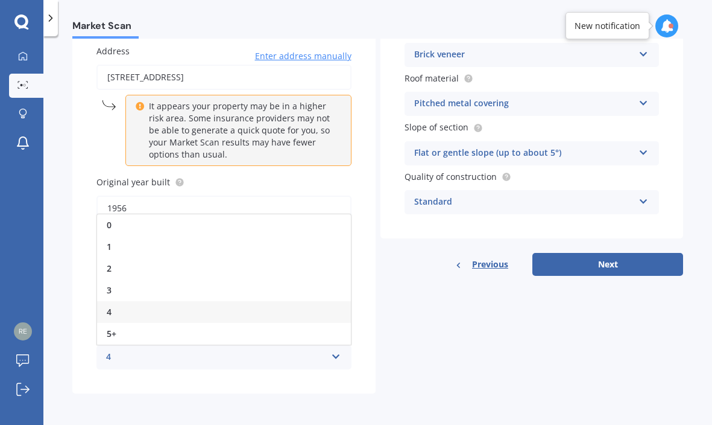
click at [133, 225] on div "0" at bounding box center [224, 225] width 254 height 22
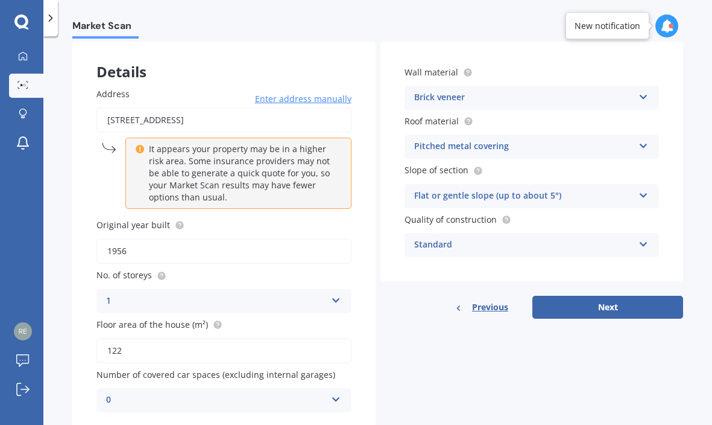
scroll to position [0, 0]
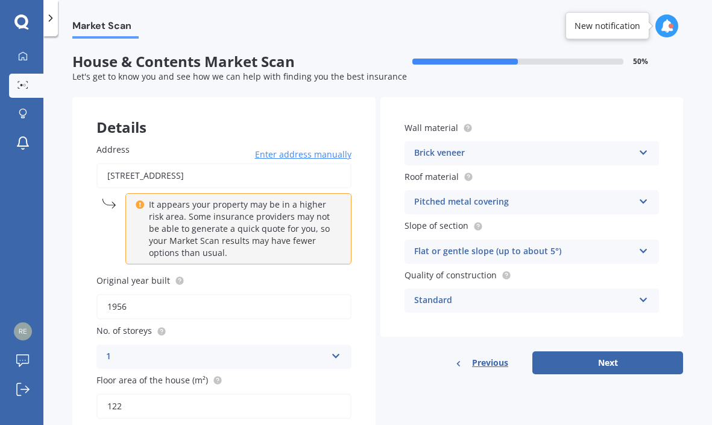
click at [643, 150] on div "Brick veneer Artificial weatherboard/plank cladding Blockwork Brick veneer Doub…" at bounding box center [532, 153] width 255 height 24
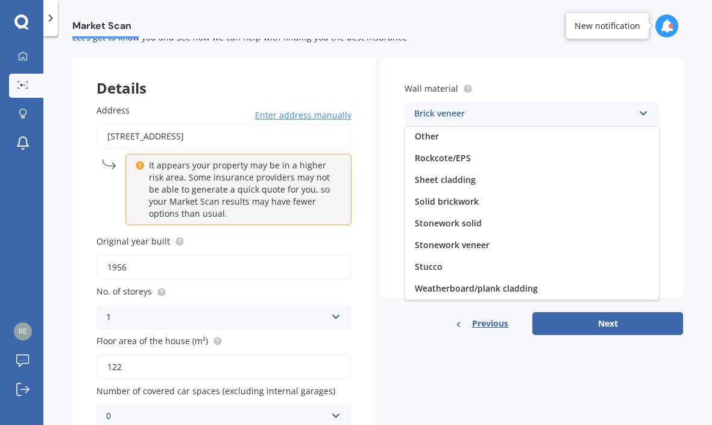
scroll to position [60, 0]
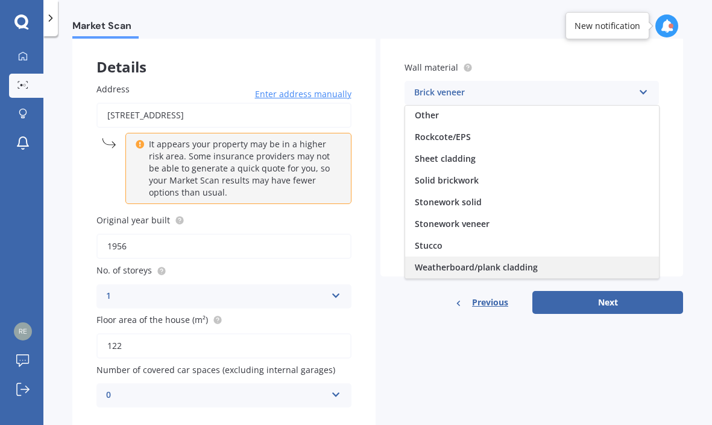
click at [514, 264] on span "Weatherboard/plank cladding" at bounding box center [476, 266] width 123 height 11
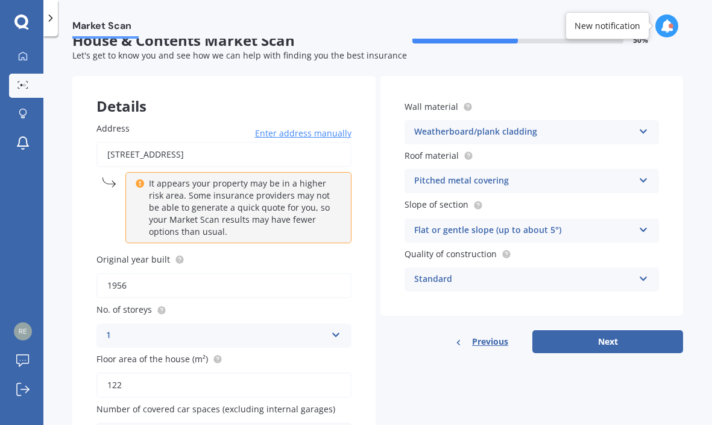
scroll to position [0, 0]
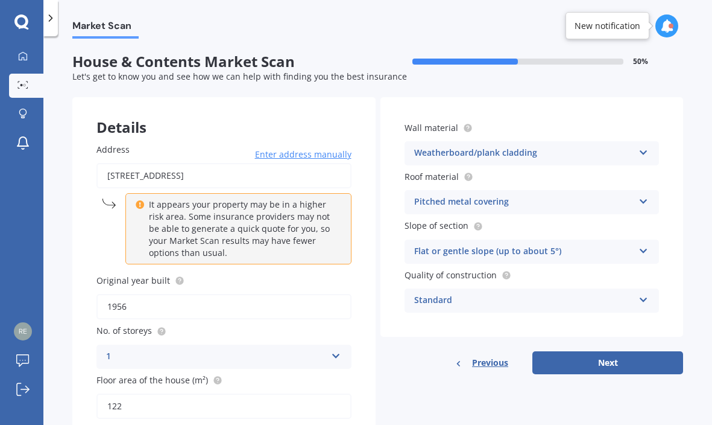
click at [639, 249] on icon at bounding box center [644, 248] width 10 height 8
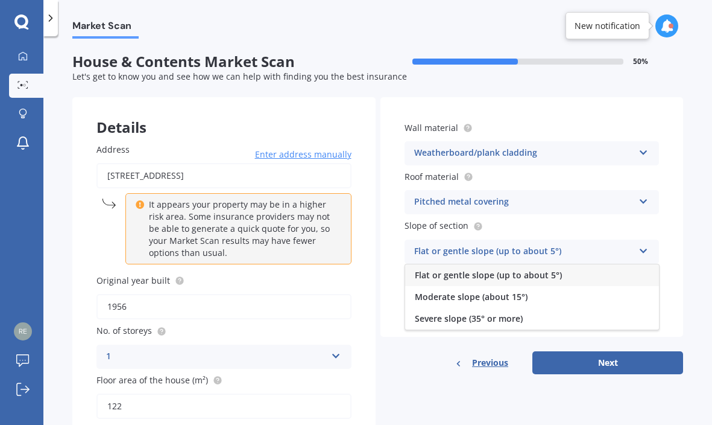
drag, startPoint x: 630, startPoint y: 250, endPoint x: 677, endPoint y: 223, distance: 54.3
click at [633, 250] on div "Flat or gentle slope (up to about 5°) Flat or gentle slope (up to about 5°) Mod…" at bounding box center [532, 251] width 255 height 24
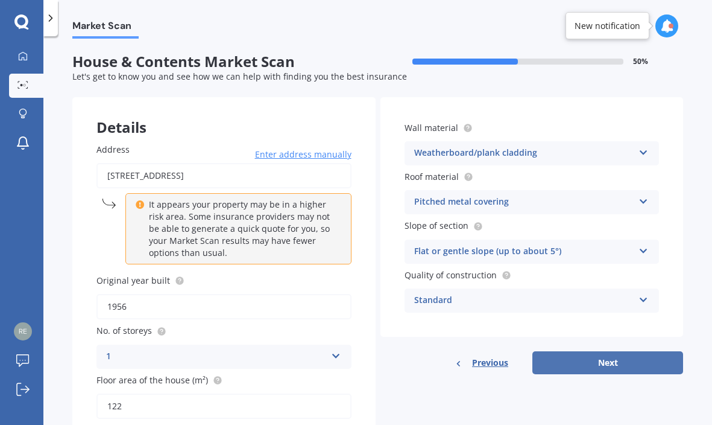
click at [600, 361] on button "Next" at bounding box center [607, 362] width 151 height 23
select select "10"
select select "12"
select select "1987"
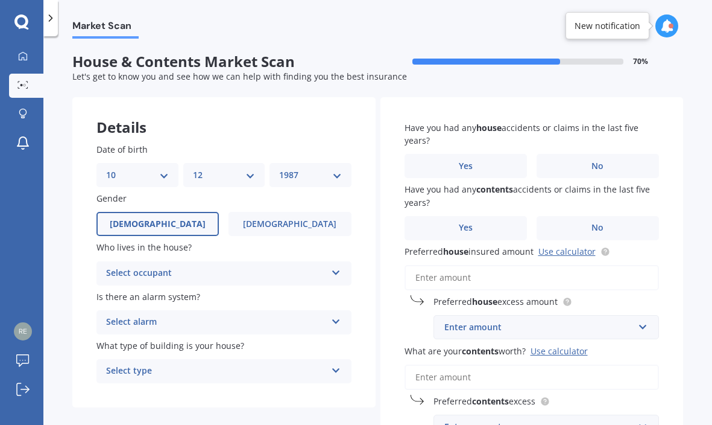
click at [164, 174] on select "DD 01 02 03 04 05 06 07 08 09 10 11 12 13 14 15 16 17 18 19 20 21 22 23 24 25 2…" at bounding box center [137, 174] width 63 height 13
drag, startPoint x: 164, startPoint y: 174, endPoint x: 169, endPoint y: 170, distance: 6.5
click at [166, 174] on select "DD 01 02 03 04 05 06 07 08 09 10 11 12 13 14 15 16 17 18 19 20 21 22 23 24 25 2…" at bounding box center [137, 174] width 63 height 13
click at [168, 172] on div "DD 01 02 03 04 05 06 07 08 09 10 11 12 13 14 15 16 17 18 19 20 21 22 23 24 25 2…" at bounding box center [137, 175] width 82 height 24
click at [162, 171] on select "DD 01 02 03 04 05 06 07 08 09 10 11 12 13 14 15 16 17 18 19 20 21 22 23 24 25 2…" at bounding box center [137, 174] width 63 height 13
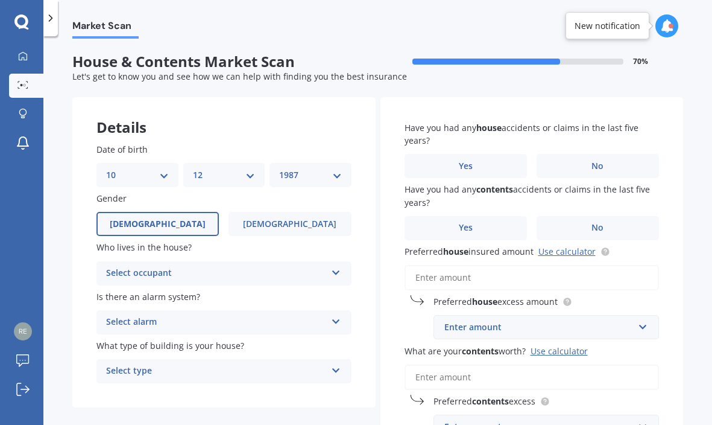
select select "18"
click at [106, 168] on select "DD 01 02 03 04 05 06 07 08 09 10 11 12 13 14 15 16 17 18 19 20 21 22 23 24 25 2…" at bounding box center [137, 174] width 63 height 13
click at [244, 177] on select "MM 01 02 03 04 05 06 07 08 09 10 11 12" at bounding box center [224, 174] width 63 height 13
select select "08"
click at [193, 168] on select "MM 01 02 03 04 05 06 07 08 09 10 11 12" at bounding box center [224, 174] width 63 height 13
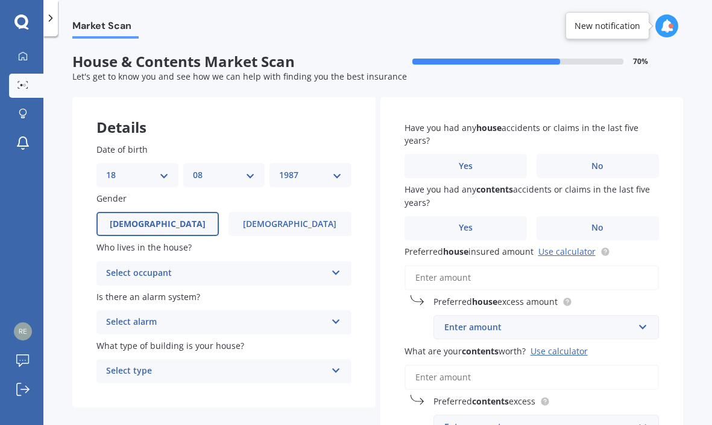
click at [327, 178] on select "YYYY 2009 2008 2007 2006 2005 2004 2003 2002 2001 2000 1999 1998 1997 1996 1995…" at bounding box center [310, 174] width 63 height 13
select select "1980"
click at [279, 168] on select "YYYY 2009 2008 2007 2006 2005 2004 2003 2002 2001 2000 1999 1998 1997 1996 1995…" at bounding box center [310, 174] width 63 height 13
click at [259, 225] on label "[DEMOGRAPHIC_DATA]" at bounding box center [290, 224] width 122 height 24
click at [0, 0] on input "[DEMOGRAPHIC_DATA]" at bounding box center [0, 0] width 0 height 0
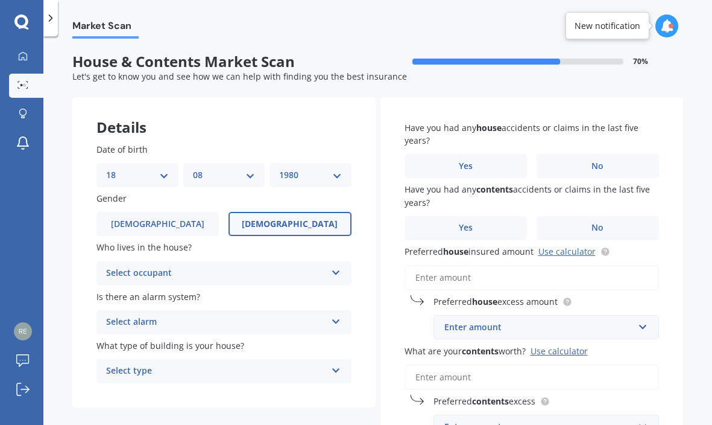
click at [318, 276] on div "Select occupant" at bounding box center [216, 273] width 220 height 14
click at [178, 294] on div "Owner" at bounding box center [224, 297] width 254 height 22
click at [328, 321] on div "Select alarm Yes, monitored Yes, not monitored No" at bounding box center [223, 322] width 255 height 24
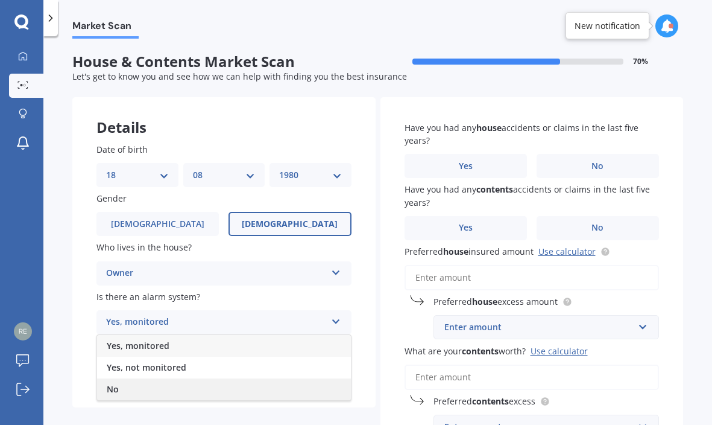
click at [171, 388] on div "No" at bounding box center [224, 389] width 254 height 22
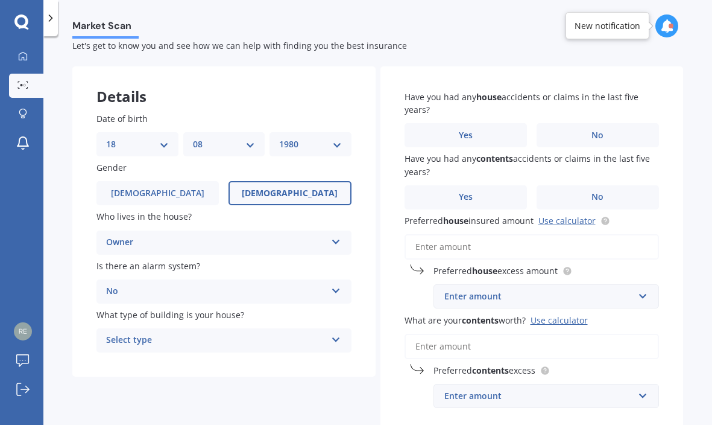
scroll to position [60, 0]
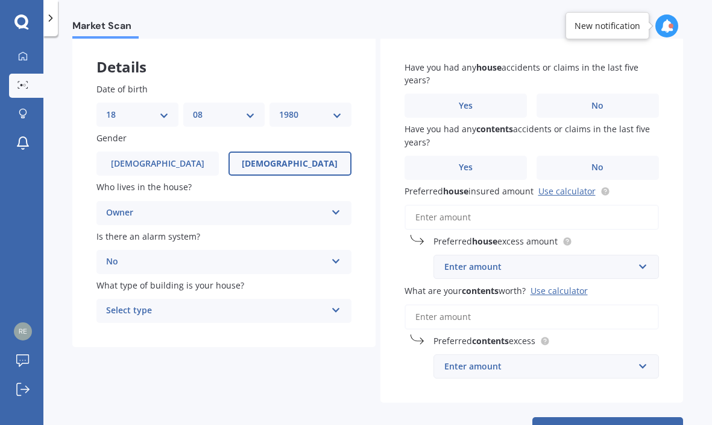
click at [333, 310] on icon at bounding box center [336, 307] width 10 height 8
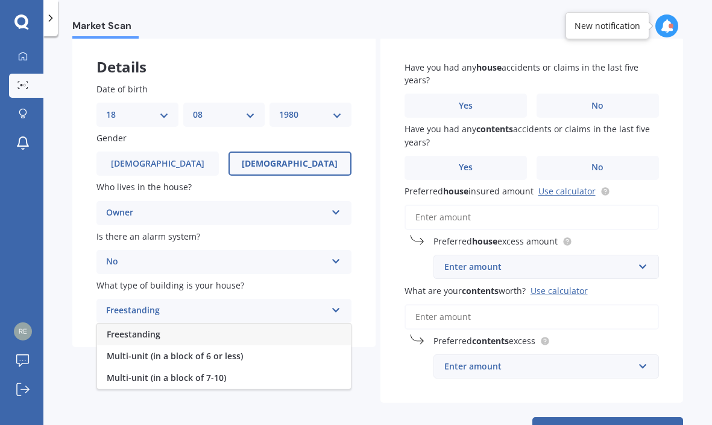
click at [198, 334] on div "Freestanding" at bounding box center [224, 334] width 254 height 22
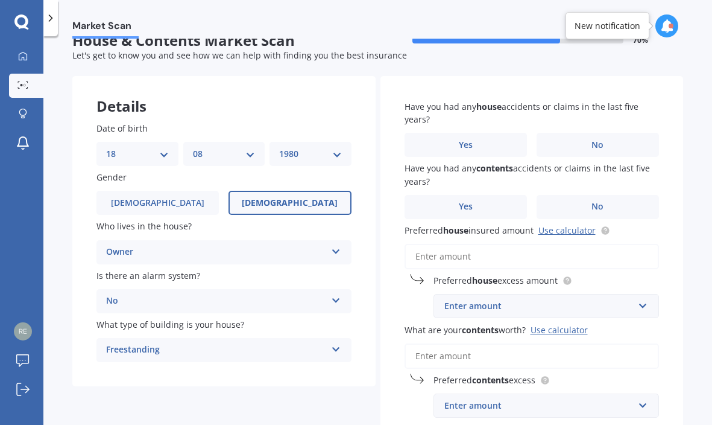
scroll to position [0, 0]
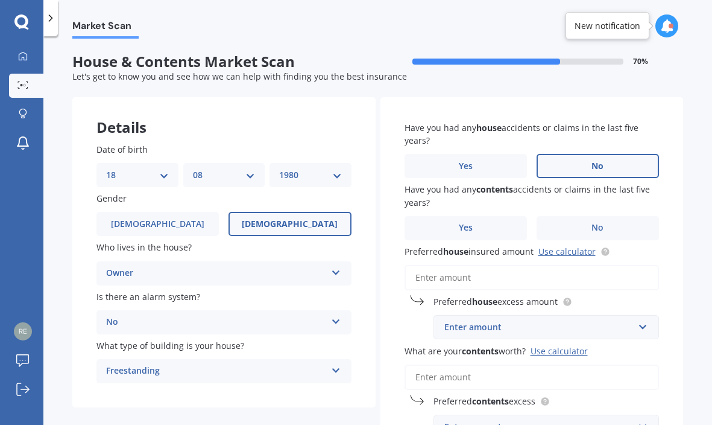
click at [595, 164] on span "No" at bounding box center [598, 166] width 12 height 10
click at [0, 0] on input "No" at bounding box center [0, 0] width 0 height 0
click at [592, 228] on span "No" at bounding box center [598, 228] width 12 height 10
click at [0, 0] on input "No" at bounding box center [0, 0] width 0 height 0
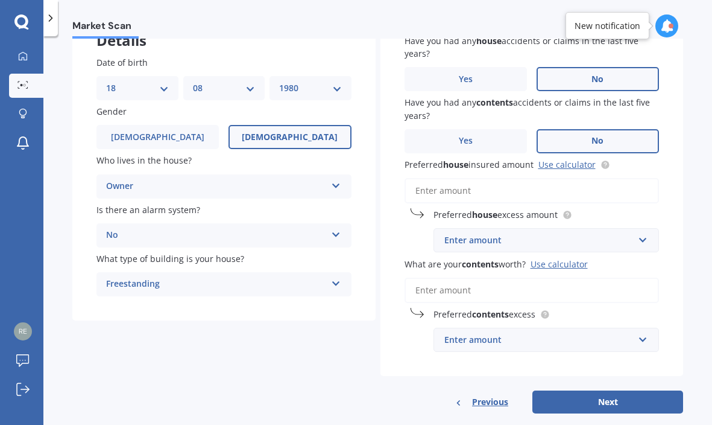
scroll to position [107, 0]
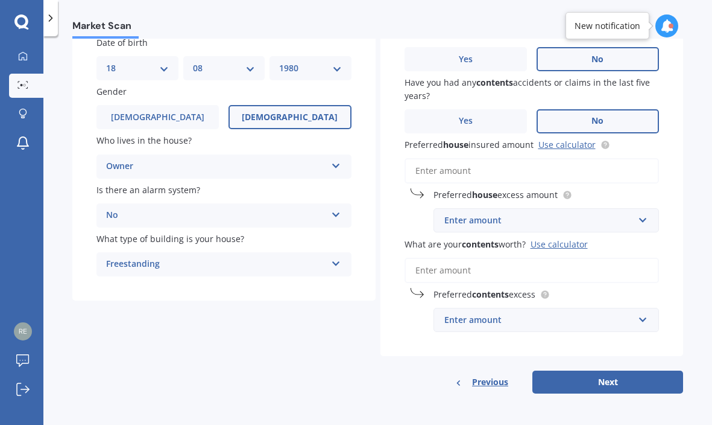
click at [461, 174] on input "Preferred house insured amount Use calculator" at bounding box center [532, 170] width 255 height 25
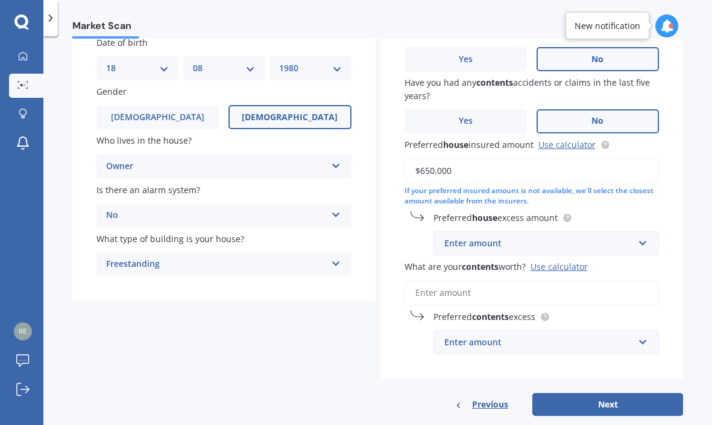
type input "$650,000"
click at [636, 247] on input "text" at bounding box center [542, 243] width 215 height 23
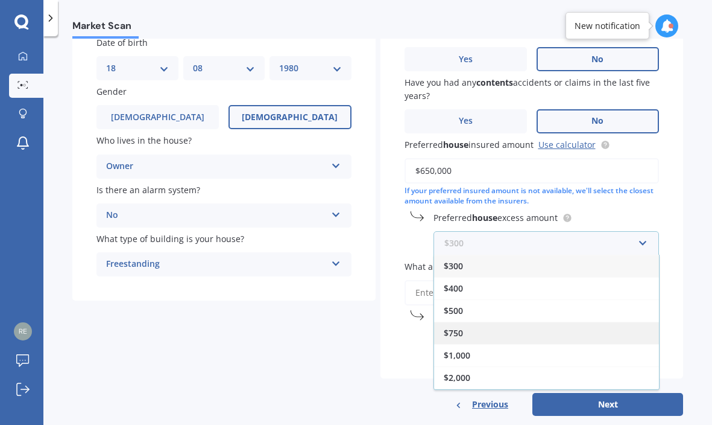
scroll to position [22, 0]
click at [517, 336] on div "$1,000" at bounding box center [546, 333] width 225 height 22
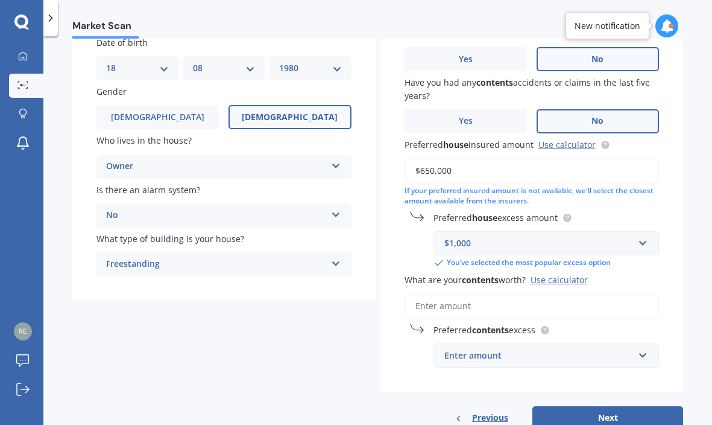
click at [658, 284] on div "Have you had any house accidents or claims in the last five years? Yes No Have …" at bounding box center [531, 191] width 303 height 402
click at [562, 278] on div "Use calculator" at bounding box center [559, 279] width 57 height 11
click at [562, 293] on input "What are your contents worth? Use calculator" at bounding box center [532, 305] width 255 height 25
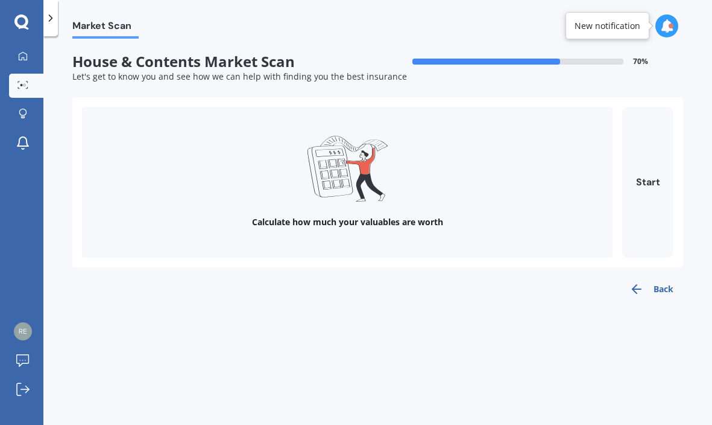
scroll to position [0, 0]
click at [655, 191] on button "Start" at bounding box center [647, 182] width 51 height 151
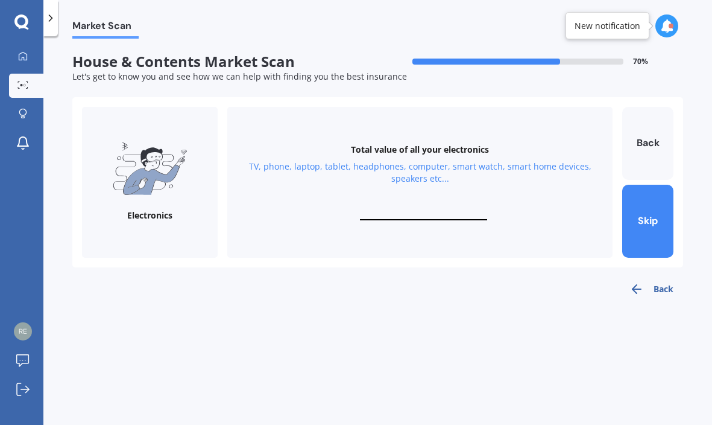
click at [414, 206] on div "Total value of all your electronics TV, phone, laptop, tablet, headphones, comp…" at bounding box center [419, 182] width 385 height 151
click at [418, 212] on input "text" at bounding box center [423, 214] width 127 height 11
click at [447, 218] on input "text" at bounding box center [423, 214] width 127 height 11
click at [439, 197] on div "Total value of all your electronics TV, phone, laptop, tablet, headphones, comp…" at bounding box center [419, 182] width 385 height 151
click at [453, 212] on input "text" at bounding box center [423, 214] width 127 height 11
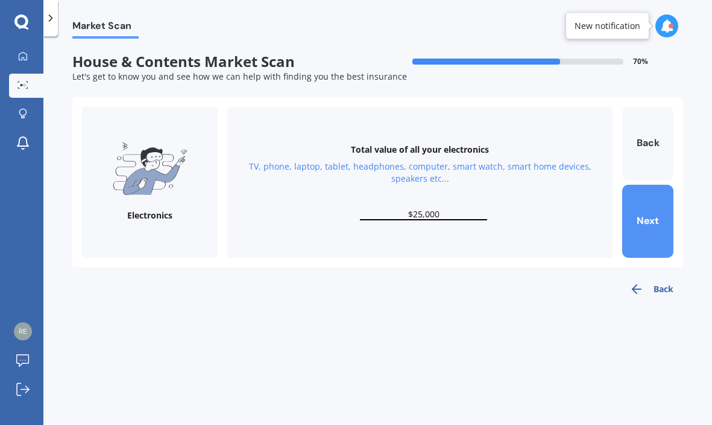
type input "$25,000"
click at [657, 218] on button "Next" at bounding box center [647, 221] width 51 height 73
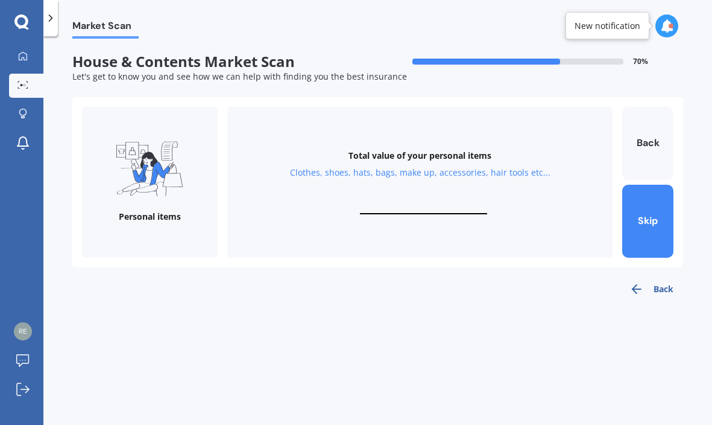
drag, startPoint x: 406, startPoint y: 203, endPoint x: 446, endPoint y: 202, distance: 39.8
click at [412, 202] on div "Total value of your personal items Clothes, shoes, hats, bags, make up, accesso…" at bounding box center [419, 182] width 385 height 151
type input "$10,000"
click at [652, 213] on button "Next" at bounding box center [647, 221] width 51 height 73
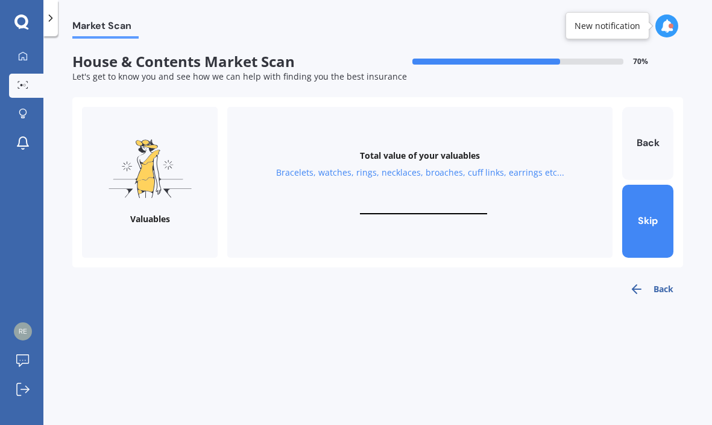
click at [387, 202] on div "Total value of your valuables Bracelets, watches, rings, necklaces, broaches, c…" at bounding box center [419, 182] width 385 height 151
click at [405, 205] on input "text" at bounding box center [423, 208] width 127 height 11
type input "$7,500"
click at [653, 226] on button "Next" at bounding box center [647, 221] width 51 height 73
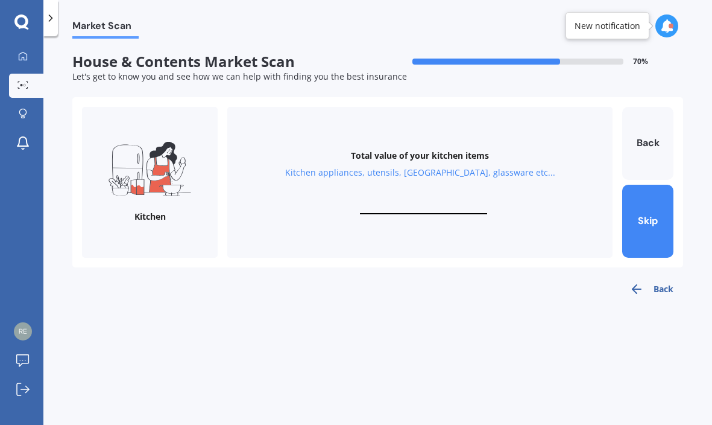
click at [404, 198] on div "Total value of your kitchen items Kitchen appliances, utensils, china, glasswar…" at bounding box center [419, 182] width 385 height 151
click at [409, 206] on input "text" at bounding box center [423, 208] width 127 height 11
type input "$10,000"
click at [661, 215] on button "Next" at bounding box center [647, 221] width 51 height 73
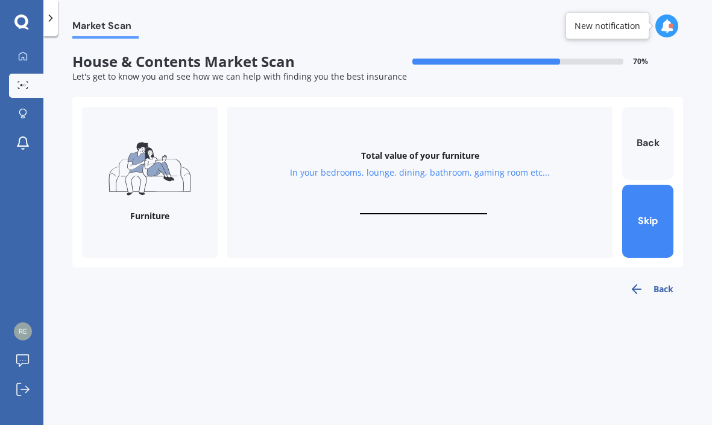
click at [413, 206] on input "text" at bounding box center [423, 208] width 127 height 11
type input "$1"
type input "$20,000"
click at [645, 216] on button "Next" at bounding box center [647, 221] width 51 height 73
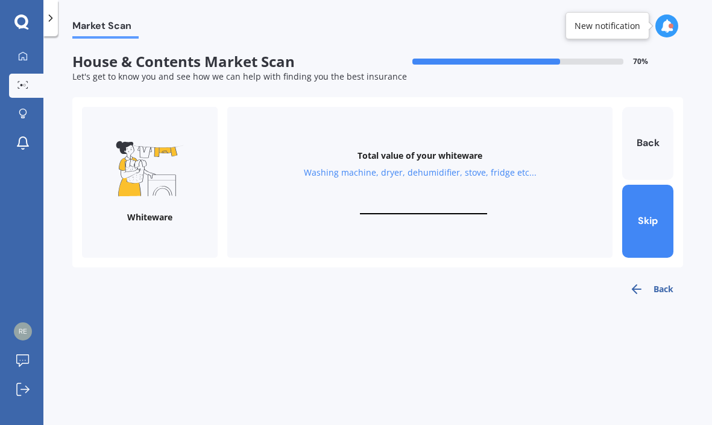
click at [402, 203] on input "text" at bounding box center [423, 208] width 127 height 11
type input "$7,500"
click at [645, 210] on button "Next" at bounding box center [647, 221] width 51 height 73
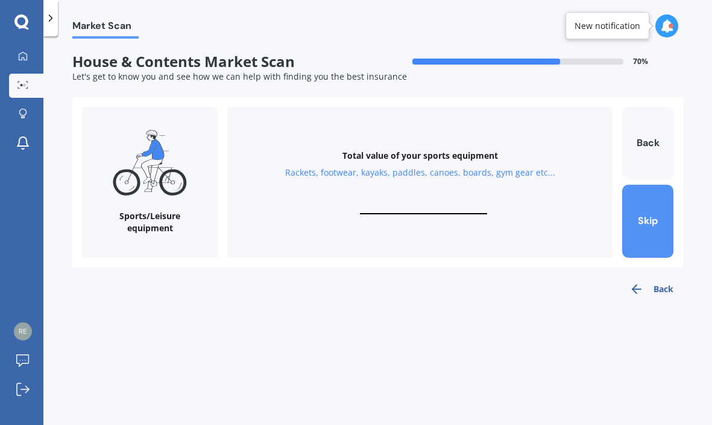
click at [640, 214] on button "Skip" at bounding box center [647, 221] width 51 height 73
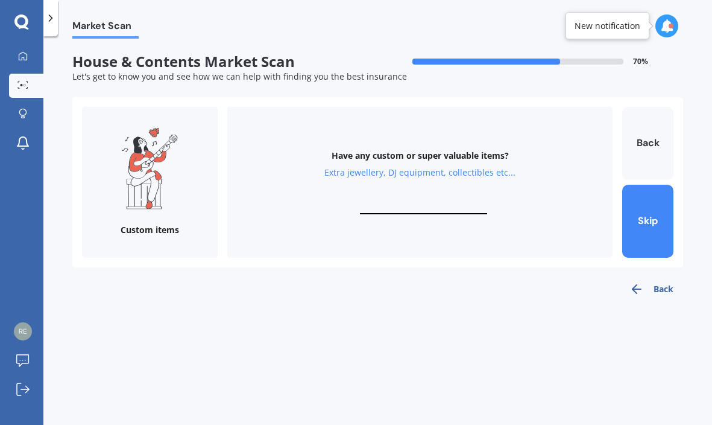
click at [403, 203] on input "text" at bounding box center [423, 208] width 127 height 11
type input "$5,000"
click at [648, 232] on button "Finish" at bounding box center [647, 221] width 51 height 73
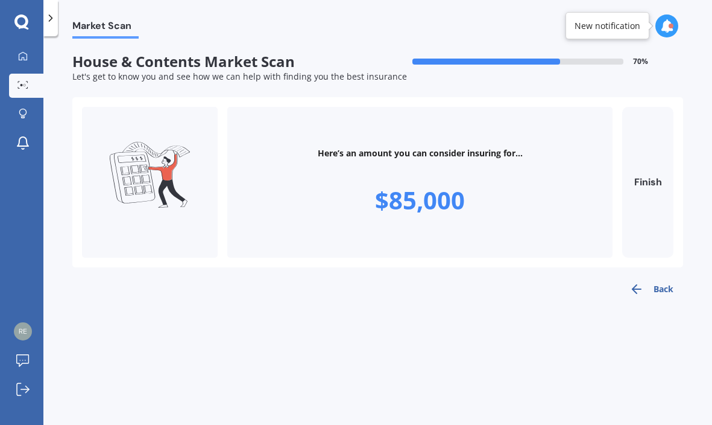
click at [655, 289] on button "Back" at bounding box center [651, 289] width 63 height 24
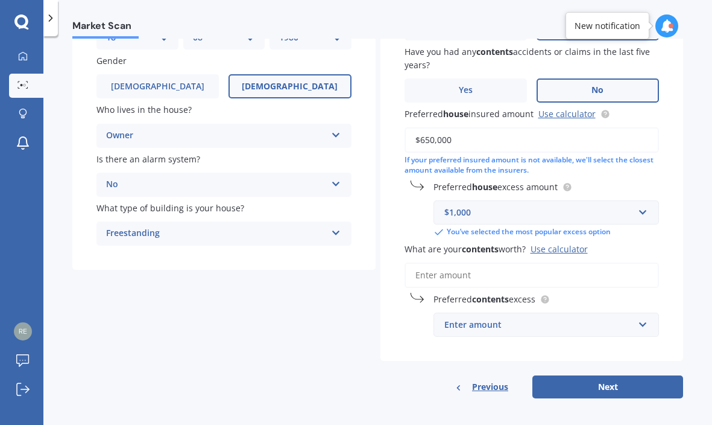
scroll to position [142, 0]
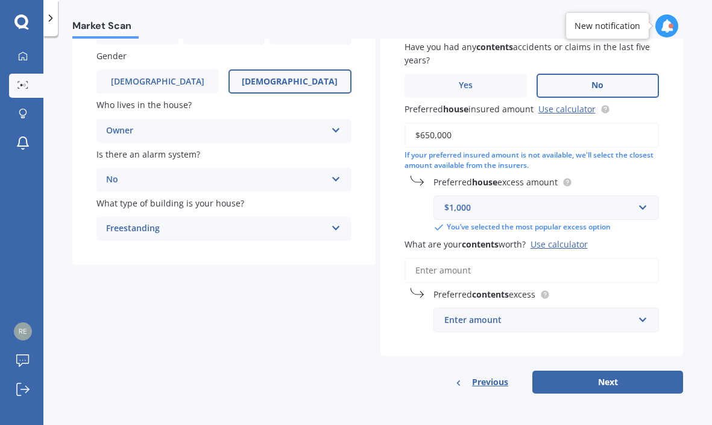
click at [484, 271] on input "What are your contents worth? Use calculator" at bounding box center [532, 269] width 255 height 25
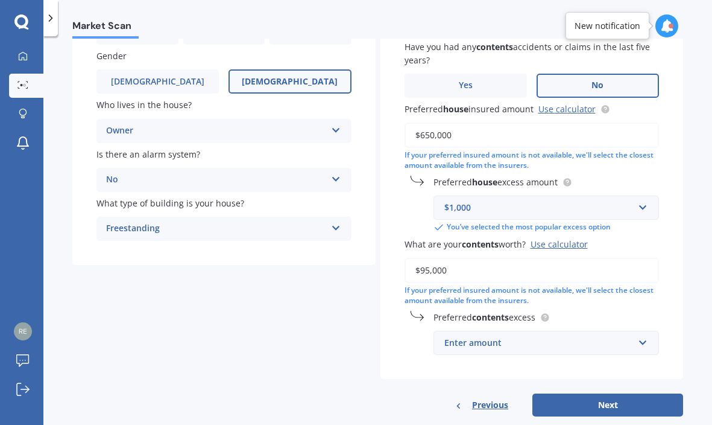
type input "$95,000"
drag, startPoint x: 642, startPoint y: 342, endPoint x: 633, endPoint y: 343, distance: 8.5
click at [640, 343] on input "text" at bounding box center [542, 342] width 215 height 23
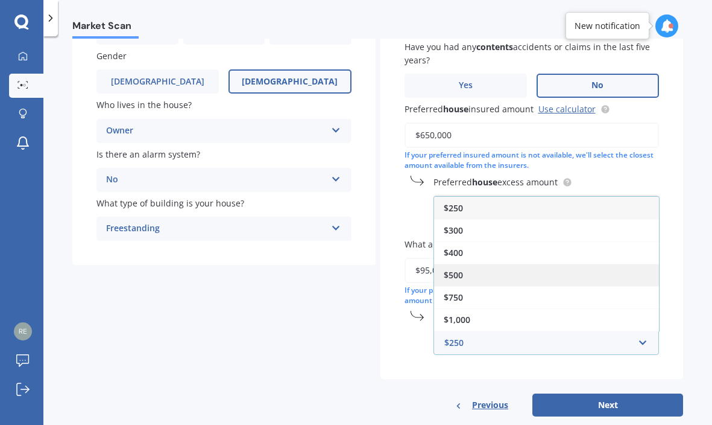
click at [484, 280] on div "$500" at bounding box center [546, 275] width 225 height 22
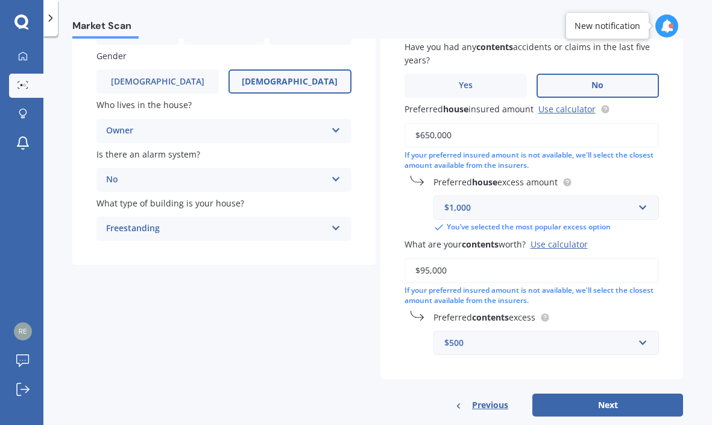
click at [407, 358] on div "Have you had any house accidents or claims in the last five years? Yes No Have …" at bounding box center [531, 167] width 303 height 424
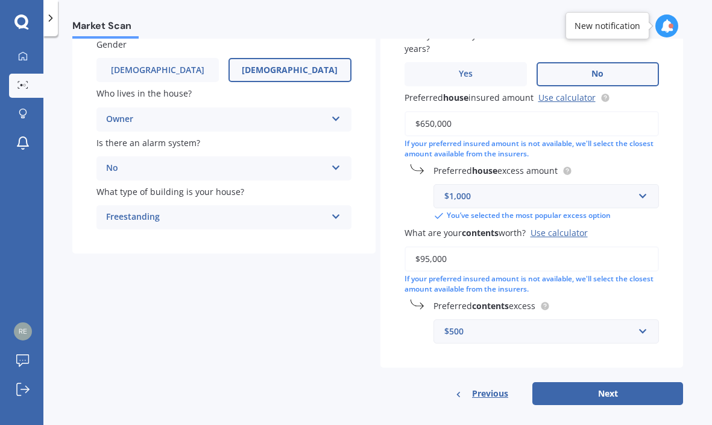
scroll to position [165, 0]
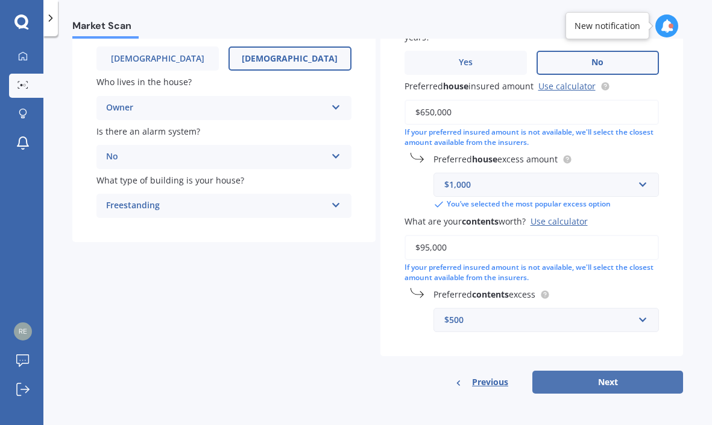
click at [586, 382] on button "Next" at bounding box center [607, 381] width 151 height 23
select select "18"
select select "08"
select select "1980"
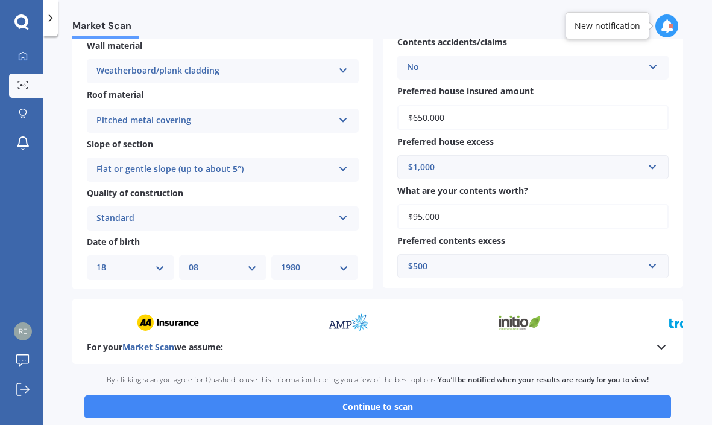
scroll to position [362, 0]
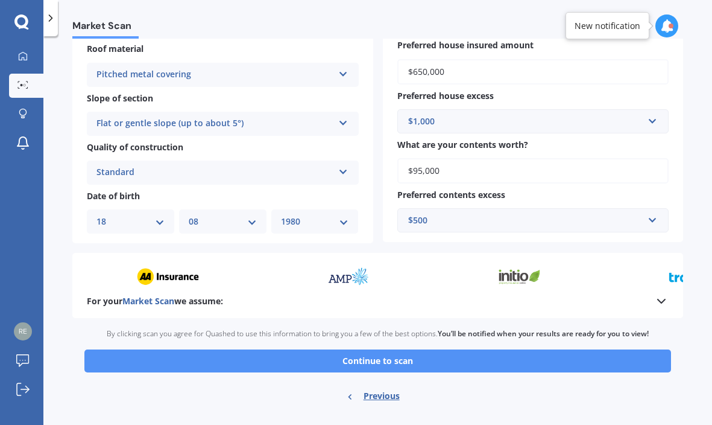
click at [437, 362] on button "Continue to scan" at bounding box center [377, 360] width 587 height 23
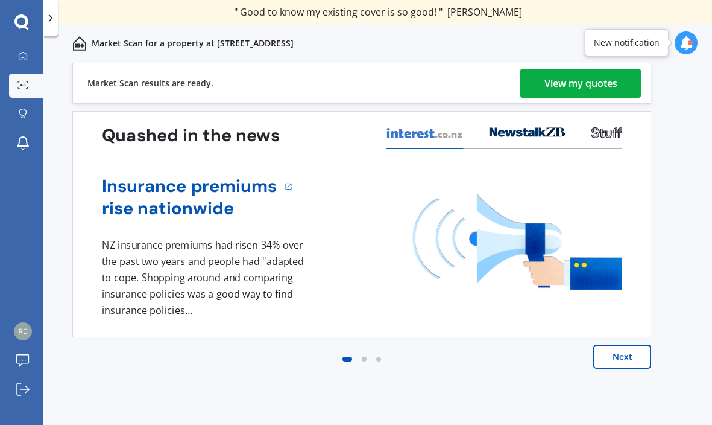
click at [595, 86] on div "View my quotes" at bounding box center [581, 83] width 73 height 29
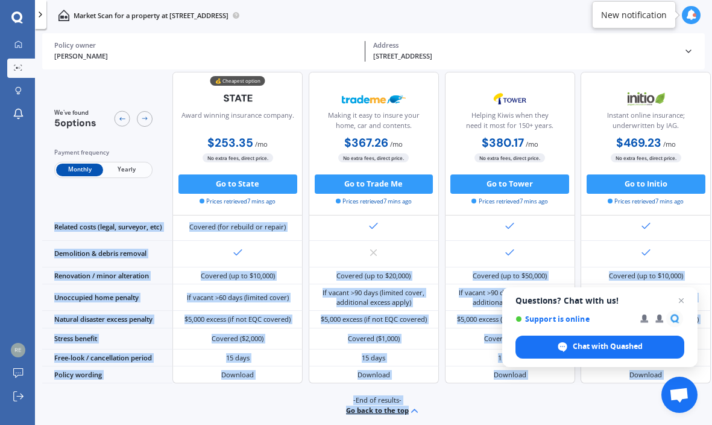
scroll to position [486, 0]
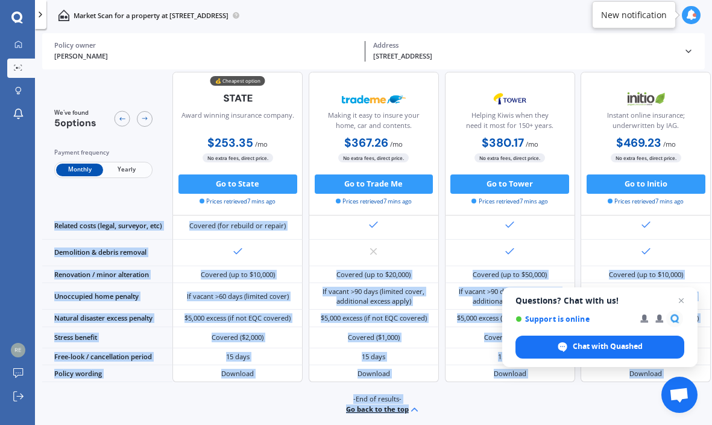
drag, startPoint x: 581, startPoint y: 420, endPoint x: 556, endPoint y: 421, distance: 25.4
click at [561, 421] on div "We've found 5 options Payment frequency Monthly Yearly 💰 Cheapest option Award …" at bounding box center [377, 249] width 670 height 355
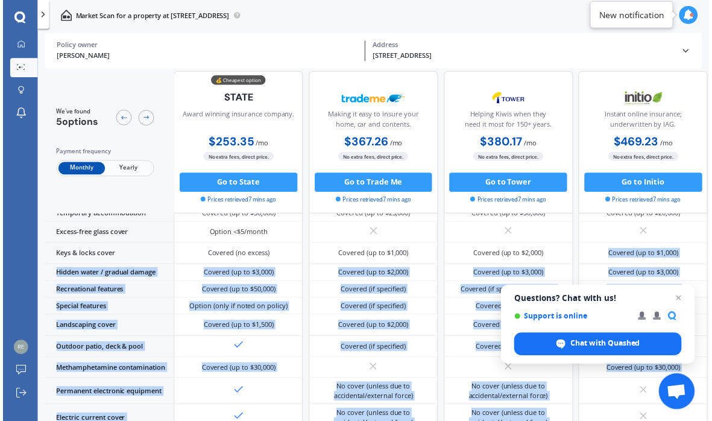
scroll to position [185, 0]
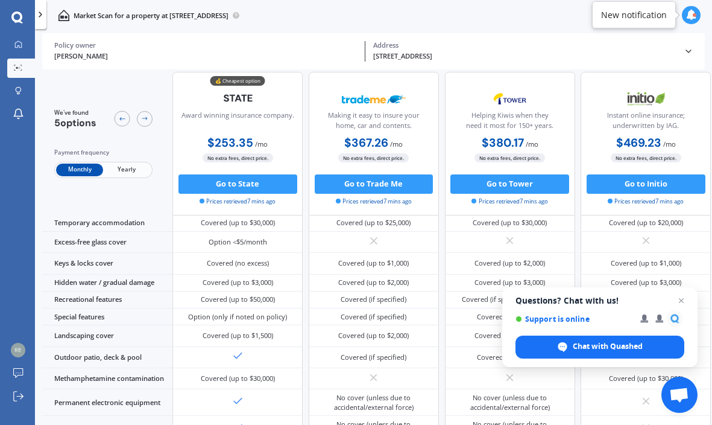
click at [496, 21] on div "Market Scan for a property at [STREET_ADDRESS]" at bounding box center [373, 15] width 677 height 31
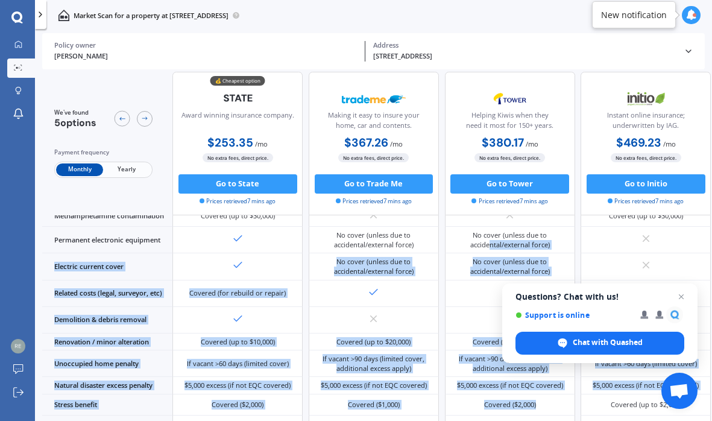
scroll to position [490, 0]
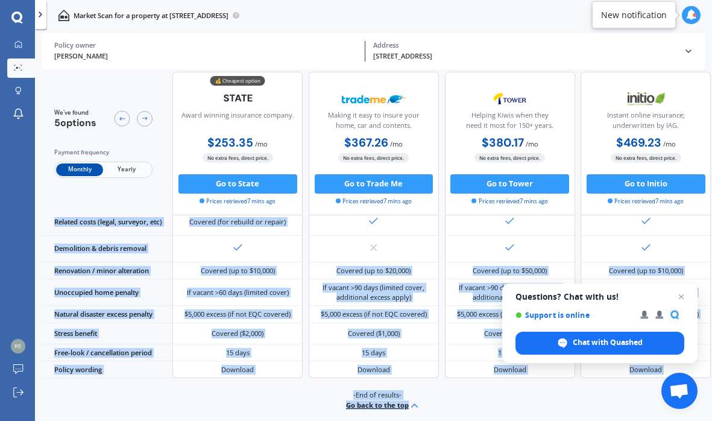
drag, startPoint x: 490, startPoint y: 417, endPoint x: 546, endPoint y: 420, distance: 56.8
click at [552, 421] on html "We are experiencing high volume of Market Scans . Just a heads up we will have …" at bounding box center [356, 210] width 712 height 421
